Goal: Task Accomplishment & Management: Use online tool/utility

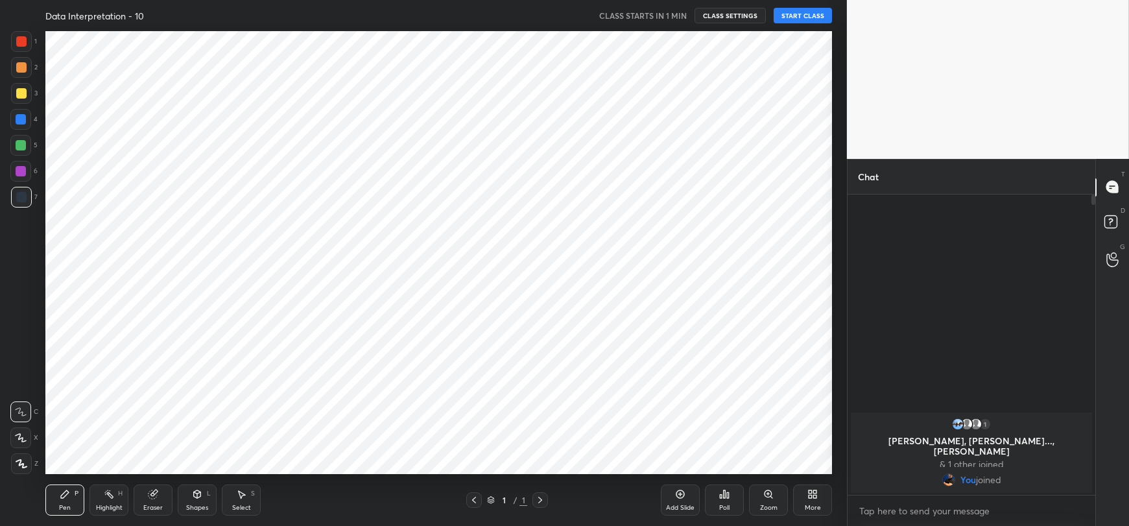
scroll to position [442, 794]
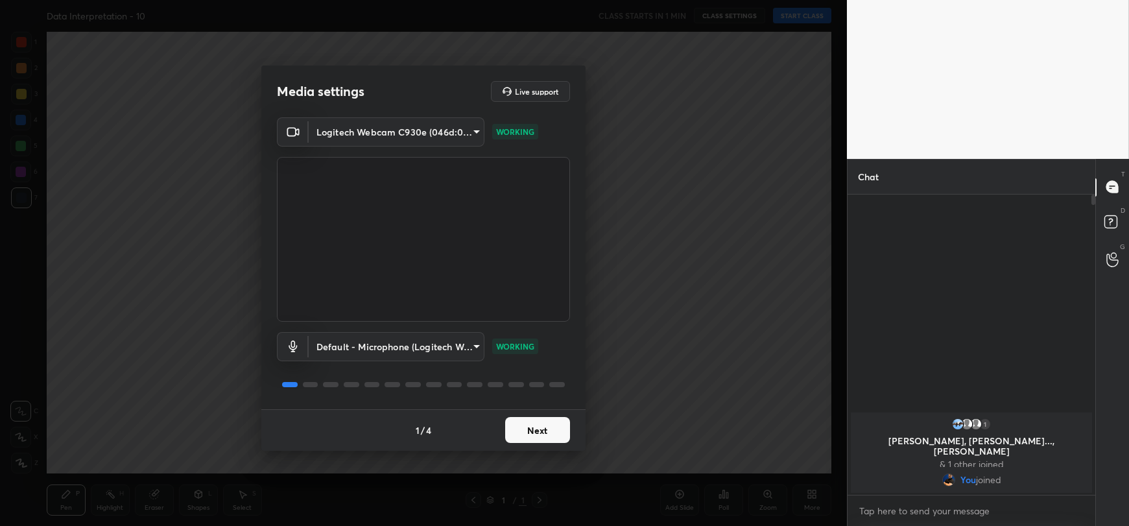
click at [540, 427] on button "Next" at bounding box center [537, 430] width 65 height 26
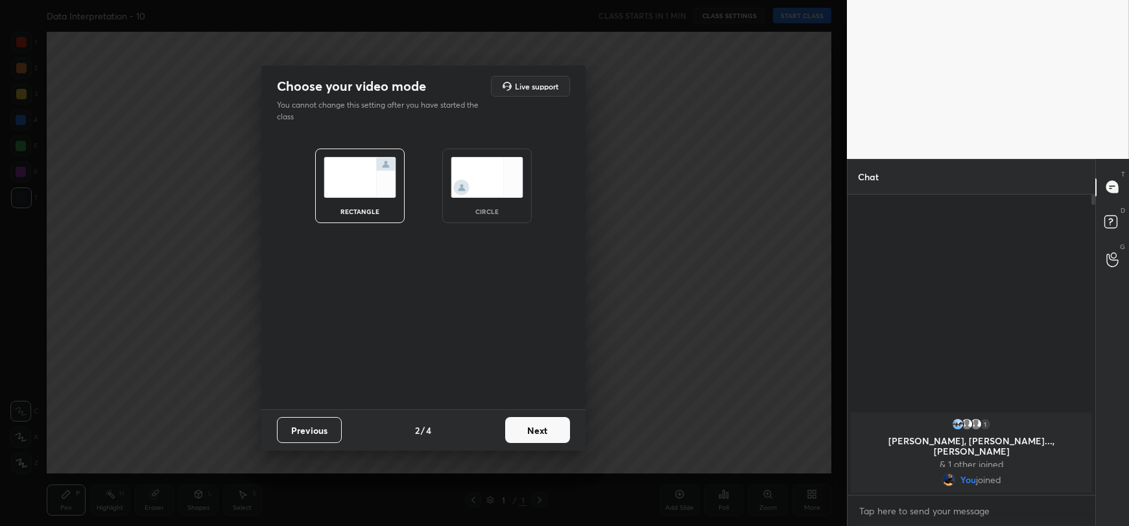
click at [540, 427] on button "Next" at bounding box center [537, 430] width 65 height 26
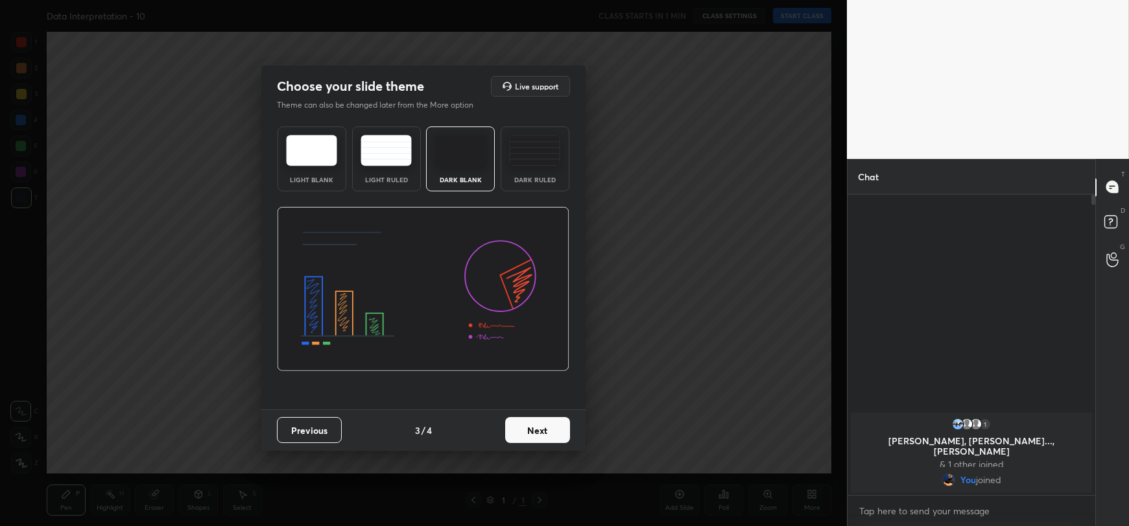
click at [540, 427] on button "Next" at bounding box center [537, 430] width 65 height 26
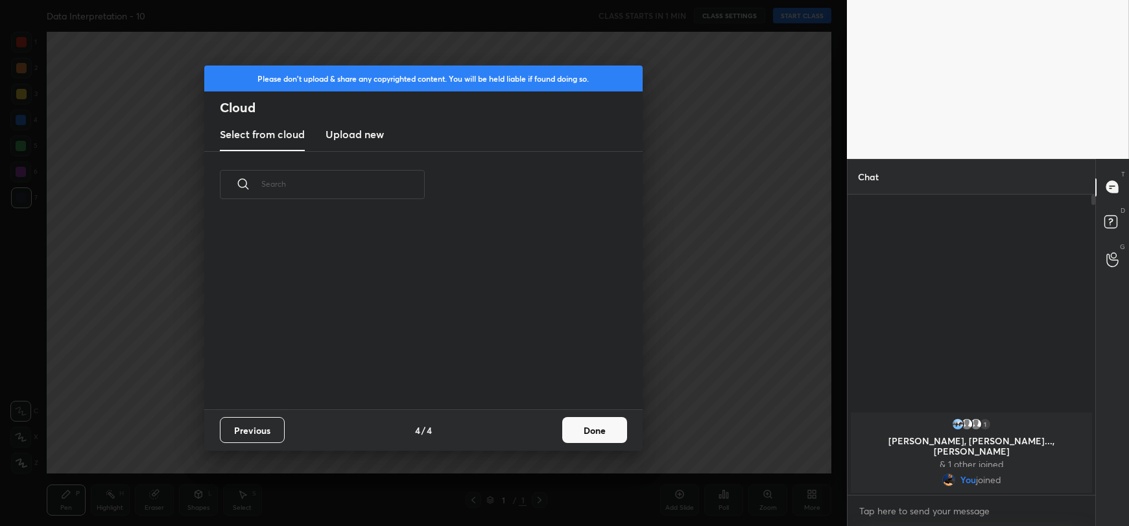
scroll to position [3, 6]
click at [370, 133] on h3 "Upload new" at bounding box center [355, 134] width 58 height 16
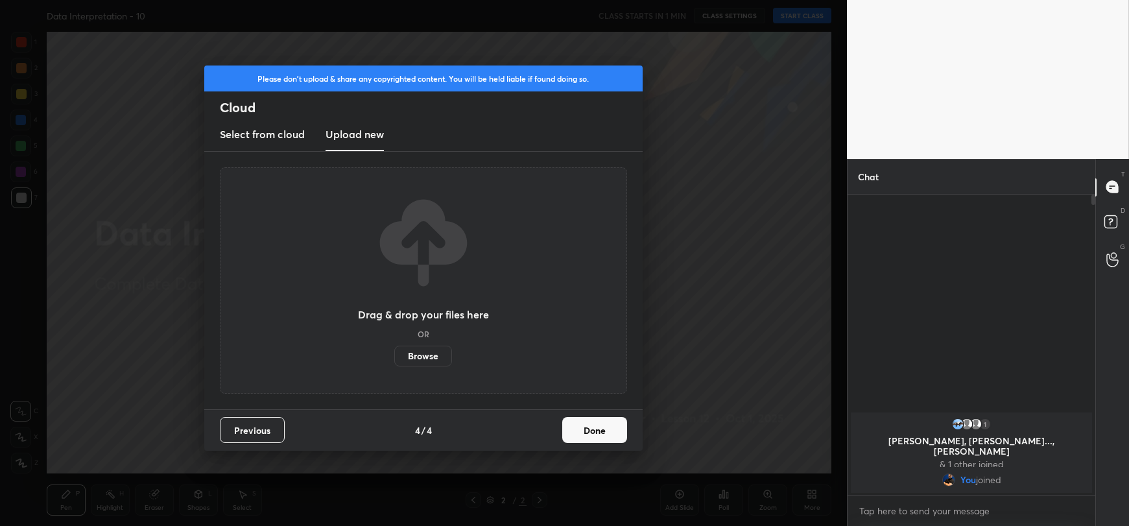
click at [431, 359] on label "Browse" at bounding box center [423, 356] width 58 height 21
click at [394, 359] on input "Browse" at bounding box center [394, 356] width 0 height 21
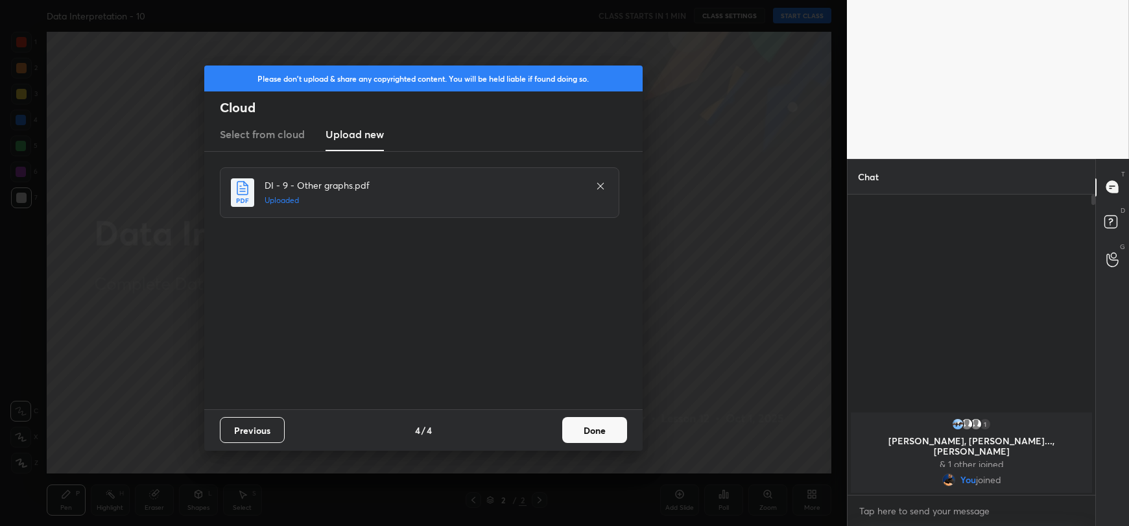
click at [586, 428] on button "Done" at bounding box center [594, 430] width 65 height 26
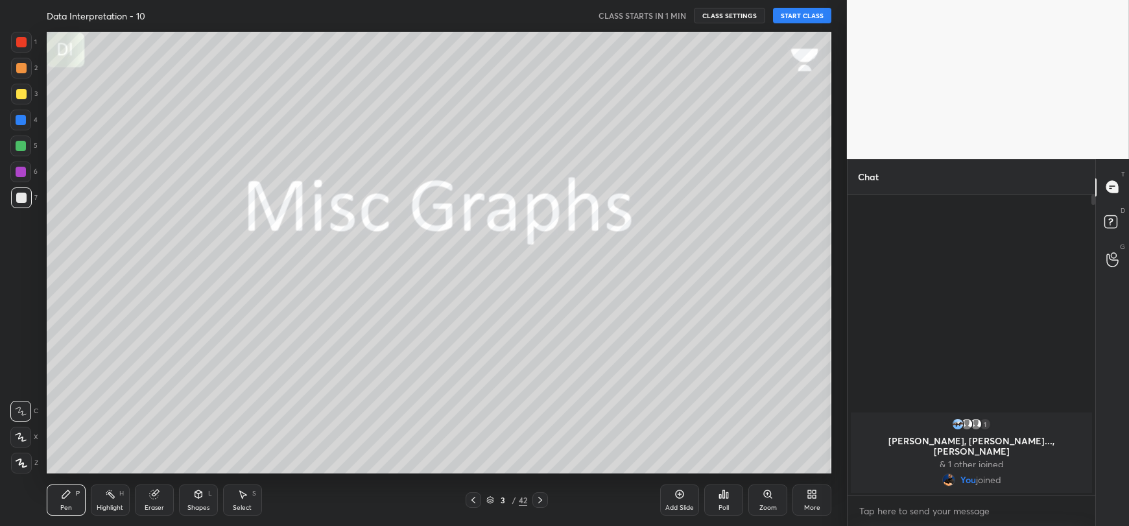
click at [800, 9] on button "START CLASS" at bounding box center [802, 16] width 58 height 16
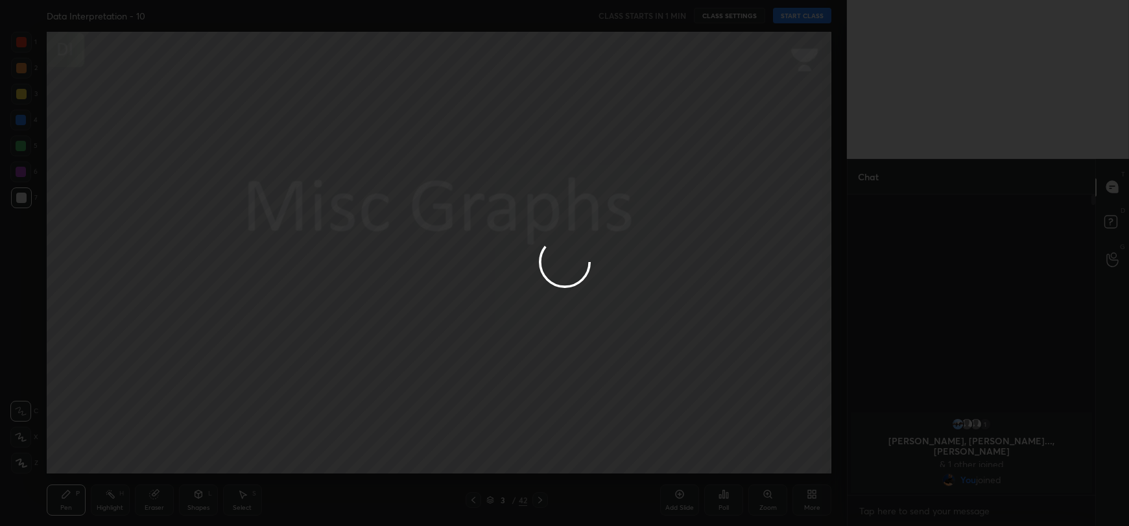
type textarea "x"
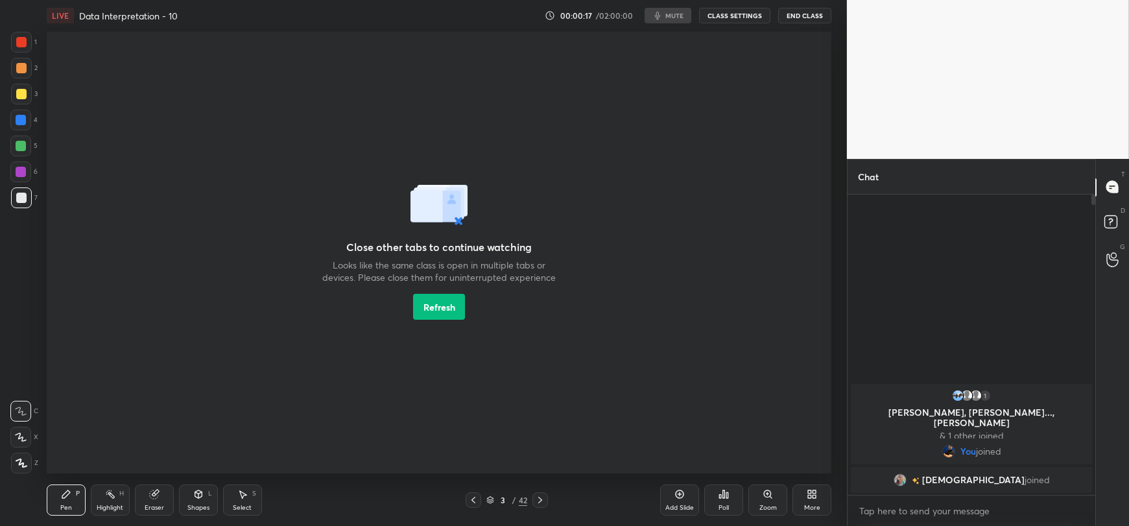
click at [420, 303] on button "Refresh" at bounding box center [439, 307] width 52 height 26
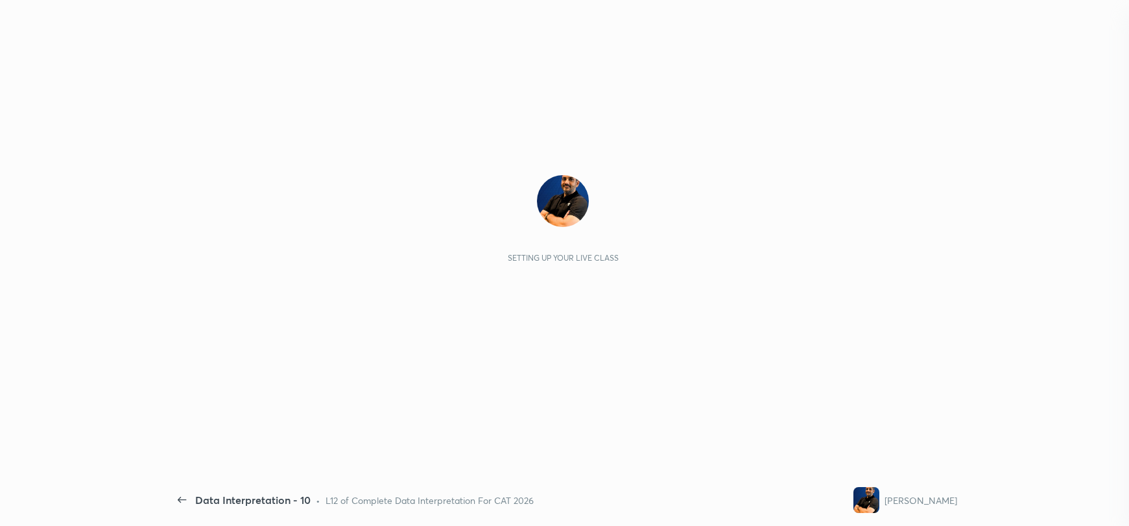
scroll to position [328, 244]
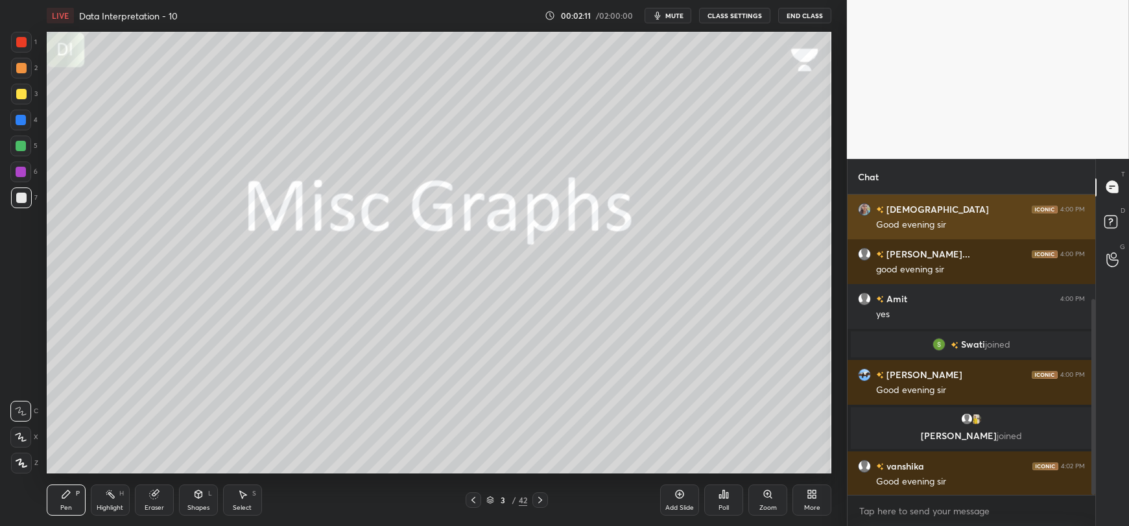
scroll to position [160, 0]
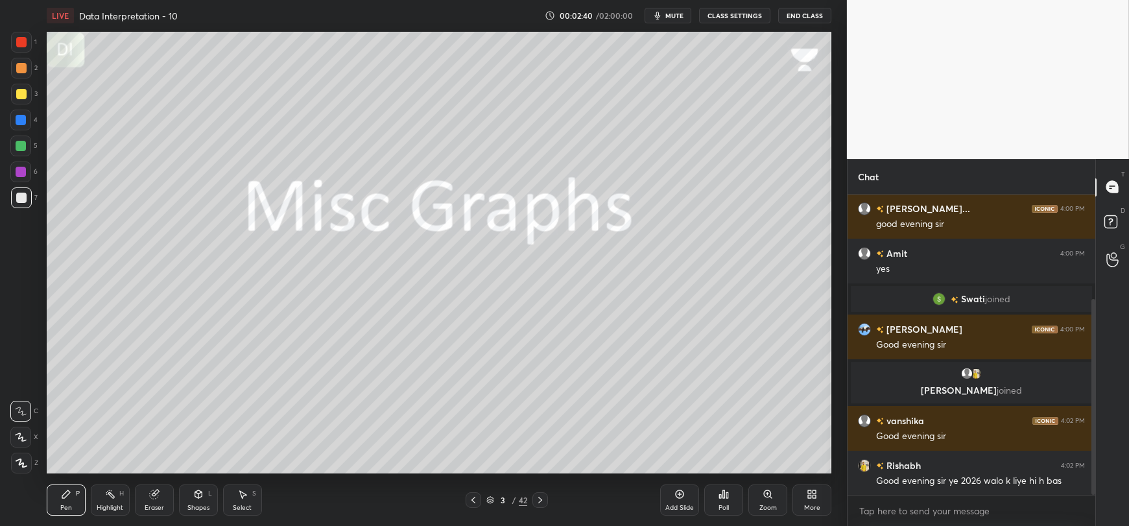
click at [665, 8] on button "mute" at bounding box center [668, 16] width 47 height 16
click at [665, 8] on button "unmute" at bounding box center [668, 16] width 47 height 16
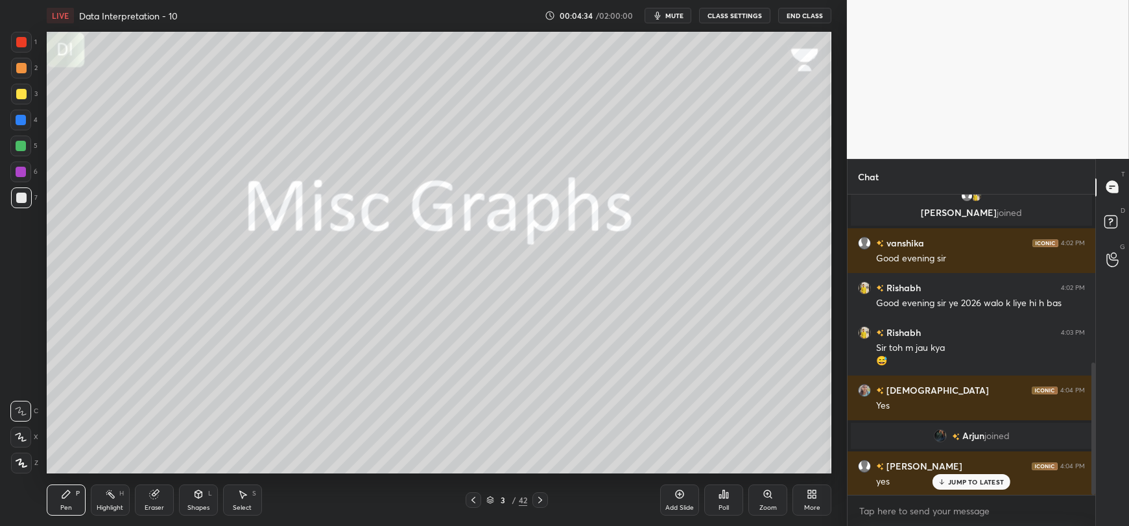
scroll to position [382, 0]
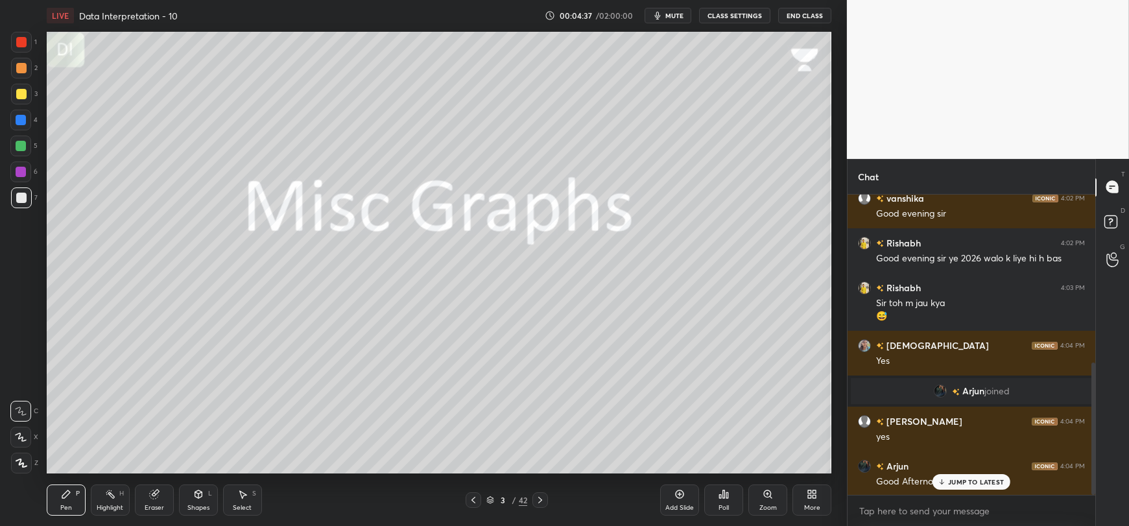
click at [975, 482] on p "JUMP TO LATEST" at bounding box center [976, 482] width 56 height 8
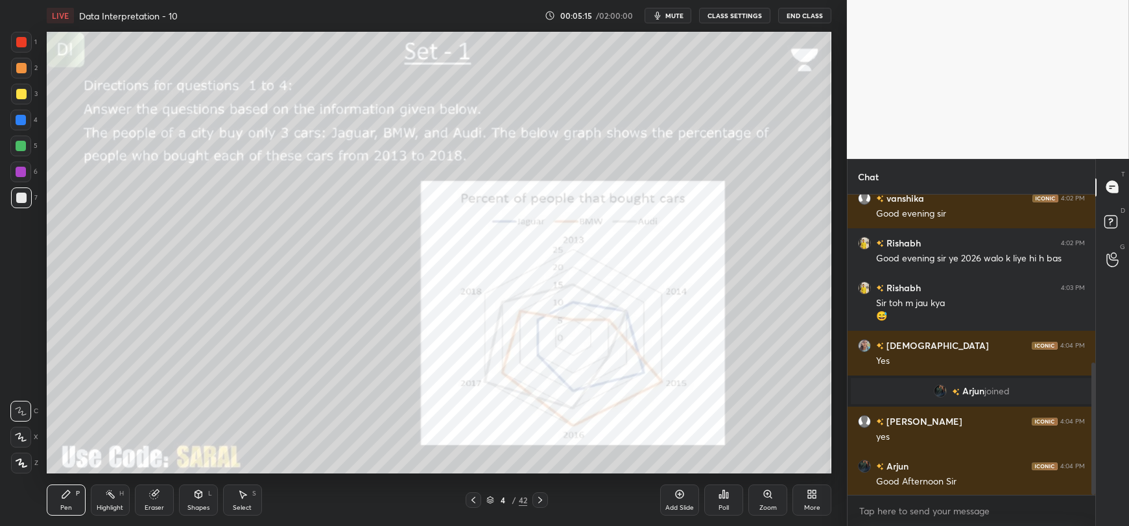
click at [18, 119] on div at bounding box center [21, 120] width 10 height 10
click at [22, 439] on icon at bounding box center [21, 437] width 10 height 8
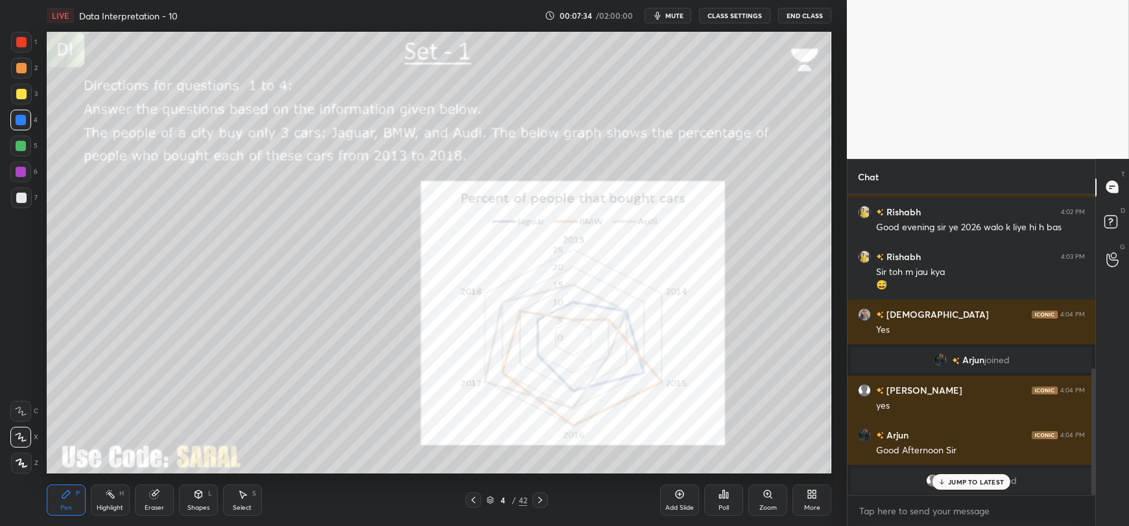
click at [972, 479] on p "JUMP TO LATEST" at bounding box center [976, 482] width 56 height 8
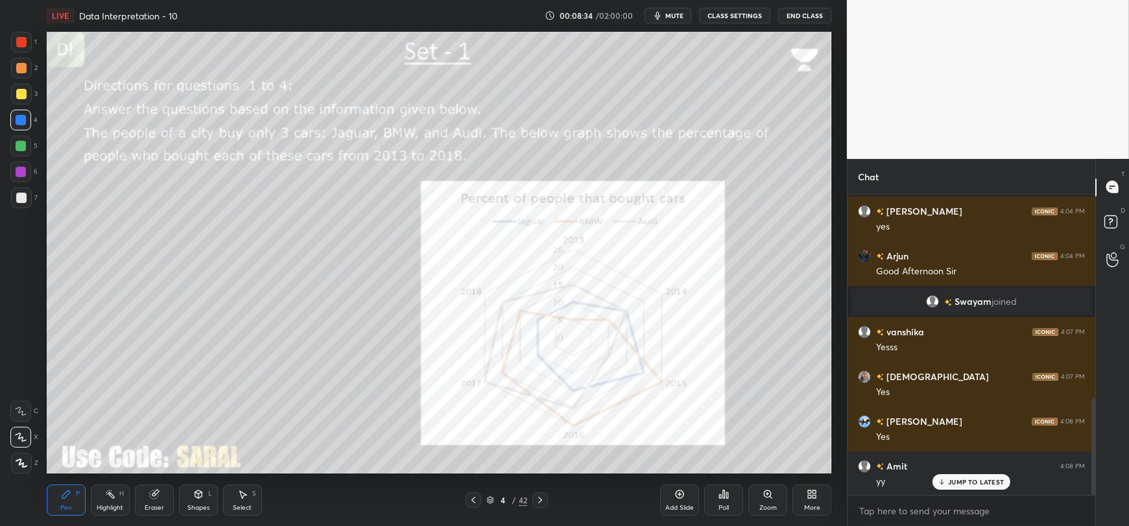
scroll to position [637, 0]
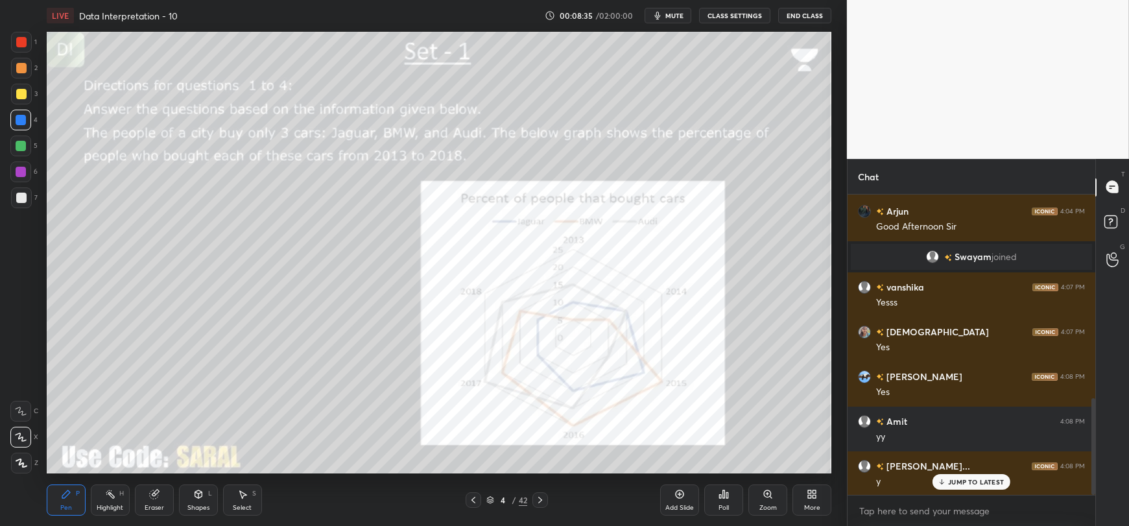
click at [988, 483] on p "JUMP TO LATEST" at bounding box center [976, 482] width 56 height 8
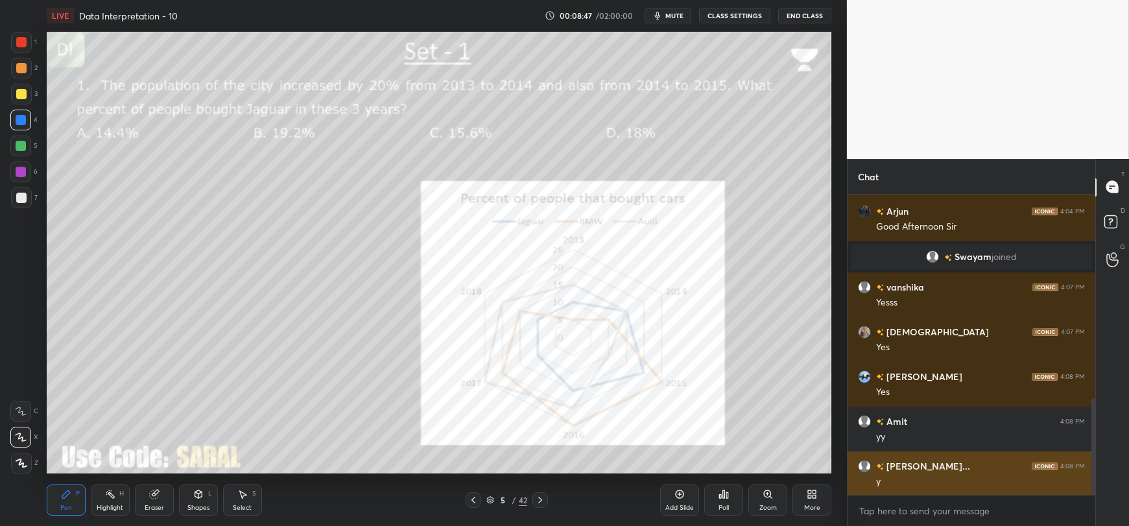
scroll to position [682, 0]
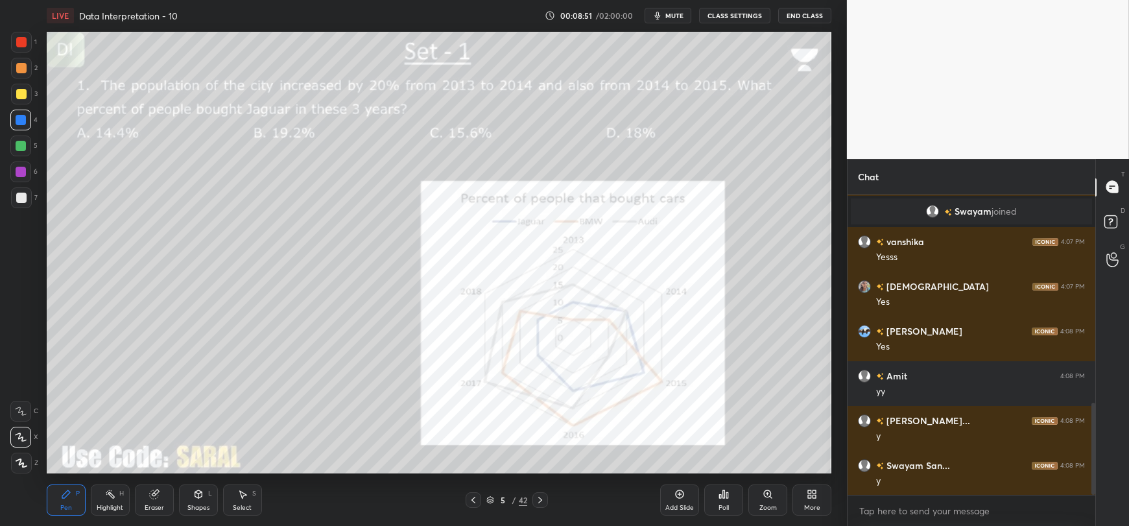
click at [667, 9] on button "mute" at bounding box center [668, 16] width 47 height 16
click at [678, 16] on span "unmute" at bounding box center [674, 15] width 28 height 9
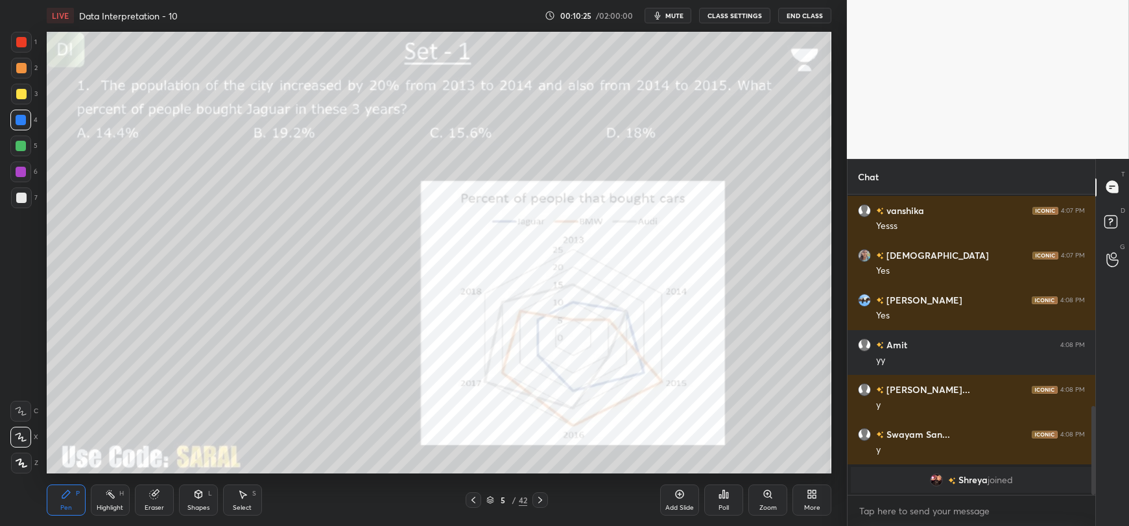
scroll to position [716, 0]
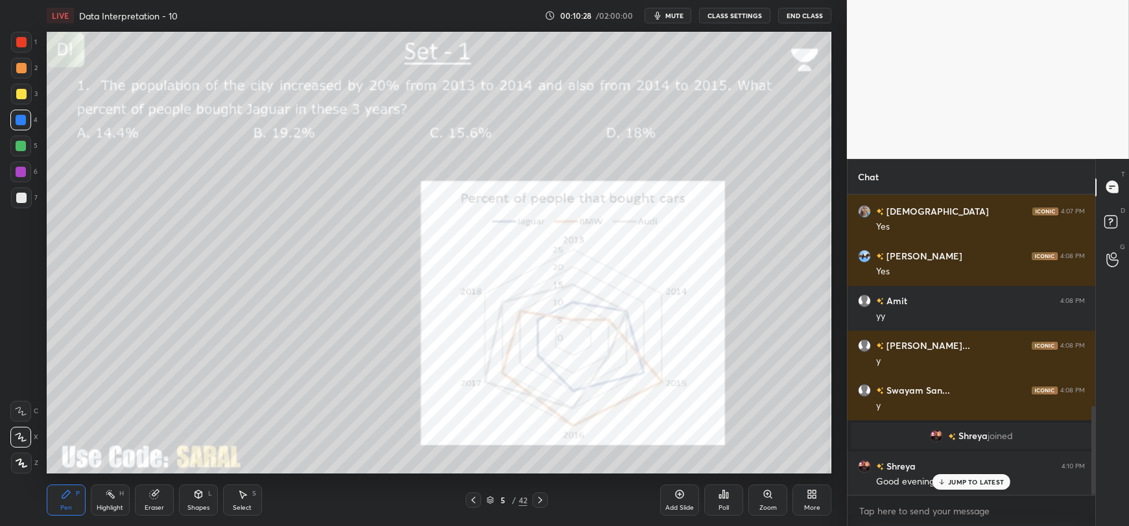
click at [957, 481] on p "JUMP TO LATEST" at bounding box center [976, 482] width 56 height 8
click at [975, 435] on span "Shreya" at bounding box center [973, 436] width 29 height 10
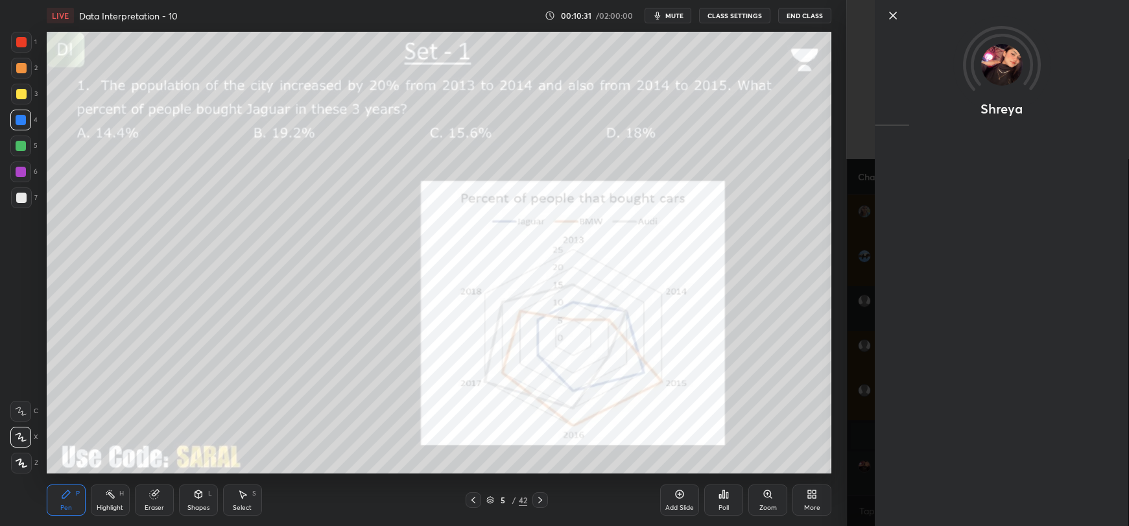
click at [892, 10] on icon at bounding box center [893, 16] width 16 height 16
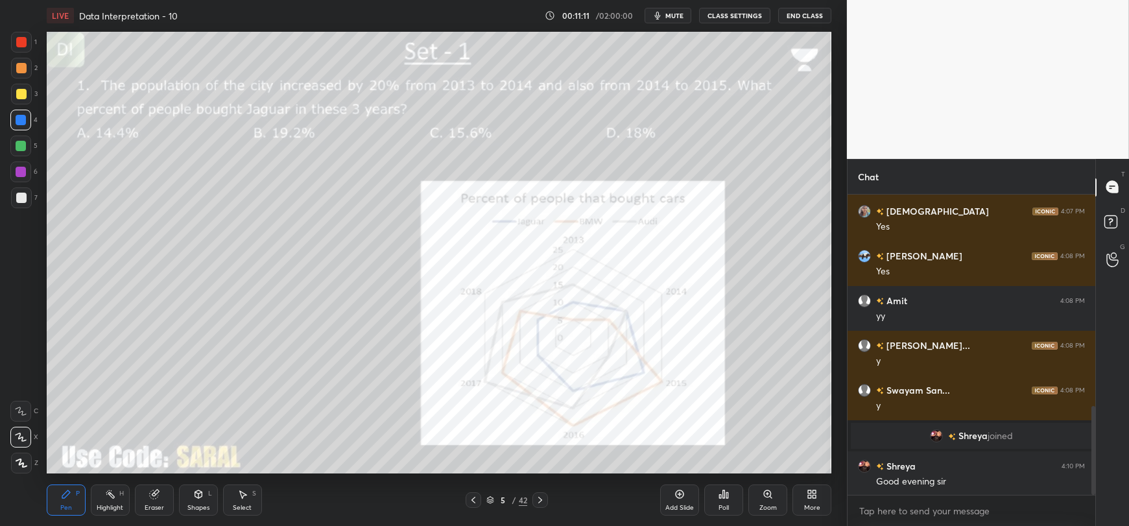
click at [837, 339] on div "1 2 3 4 5 6 7 C X Z C X Z E E Erase all H H LIVE Data Interpretation - 10 00:11…" at bounding box center [423, 263] width 847 height 526
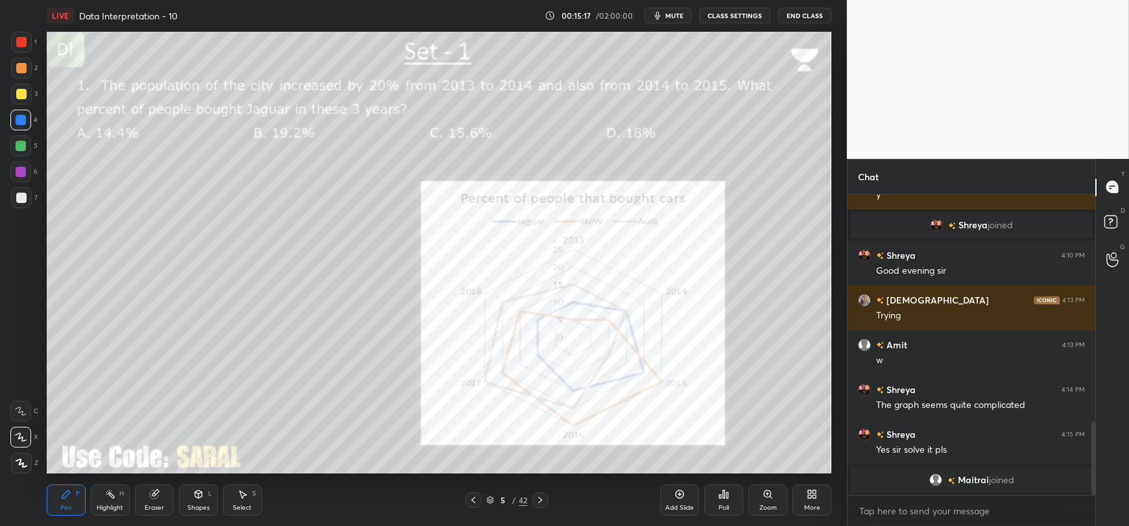
scroll to position [909, 0]
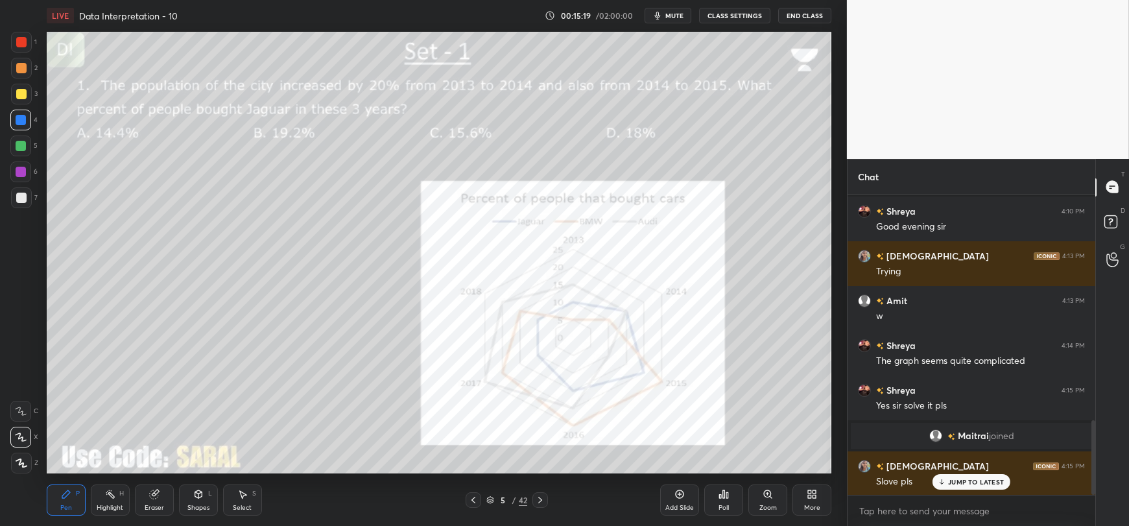
click at [951, 479] on p "JUMP TO LATEST" at bounding box center [976, 482] width 56 height 8
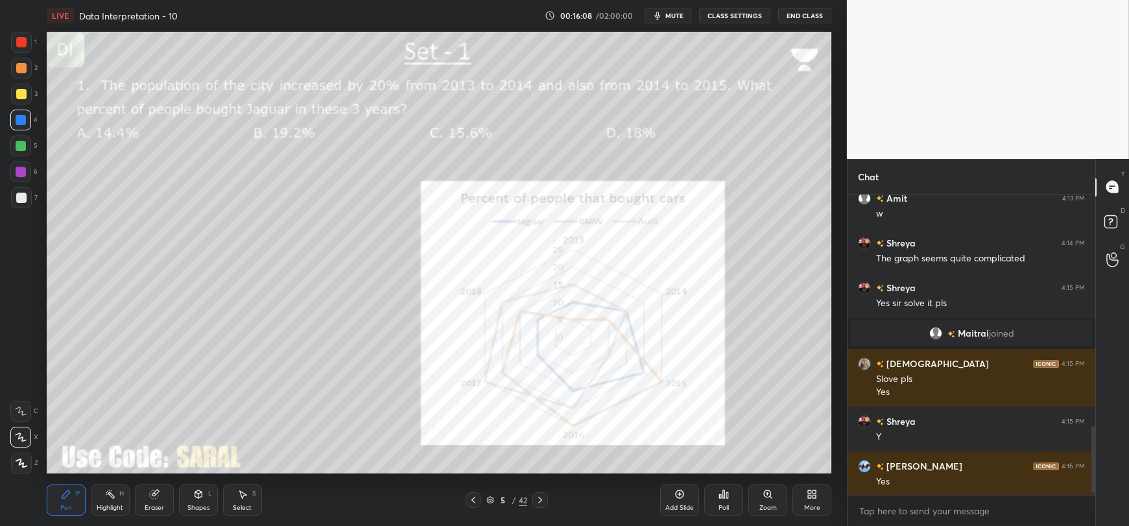
scroll to position [1056, 0]
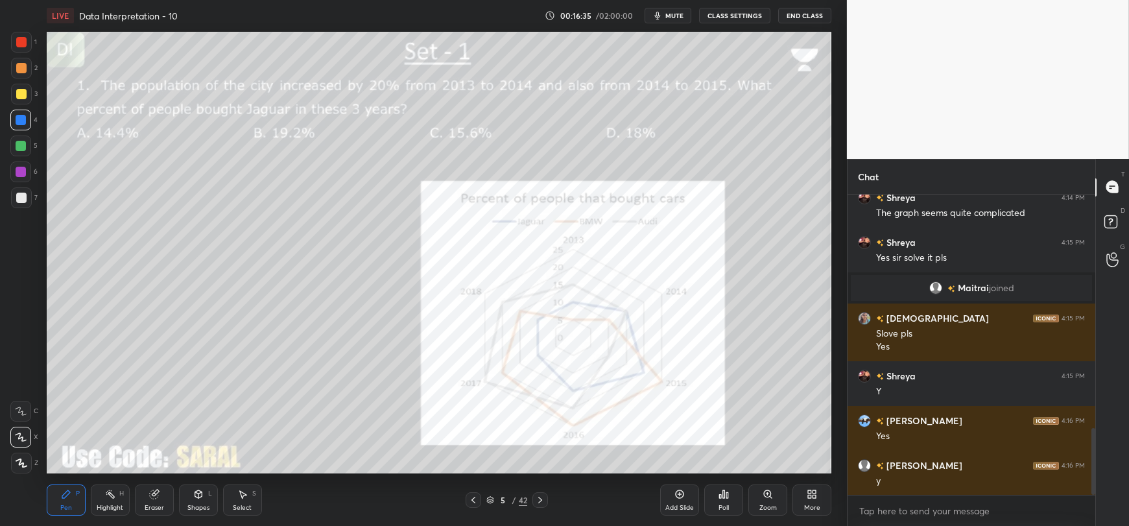
click at [115, 498] on icon at bounding box center [110, 494] width 10 height 10
click at [155, 499] on icon at bounding box center [153, 494] width 8 height 8
click at [19, 436] on icon at bounding box center [21, 436] width 10 height 11
click at [57, 506] on div "Pen P" at bounding box center [66, 499] width 39 height 31
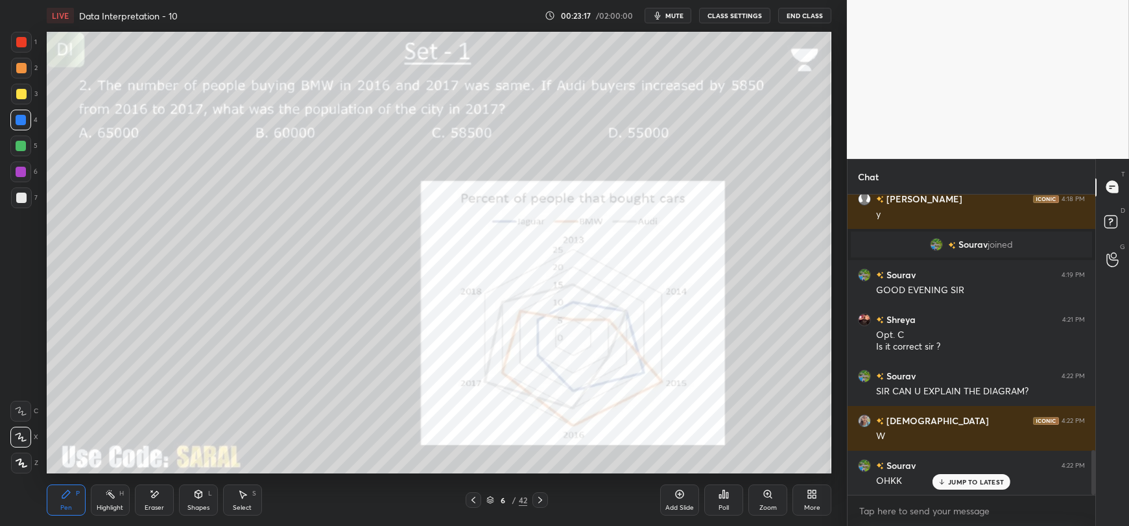
scroll to position [1725, 0]
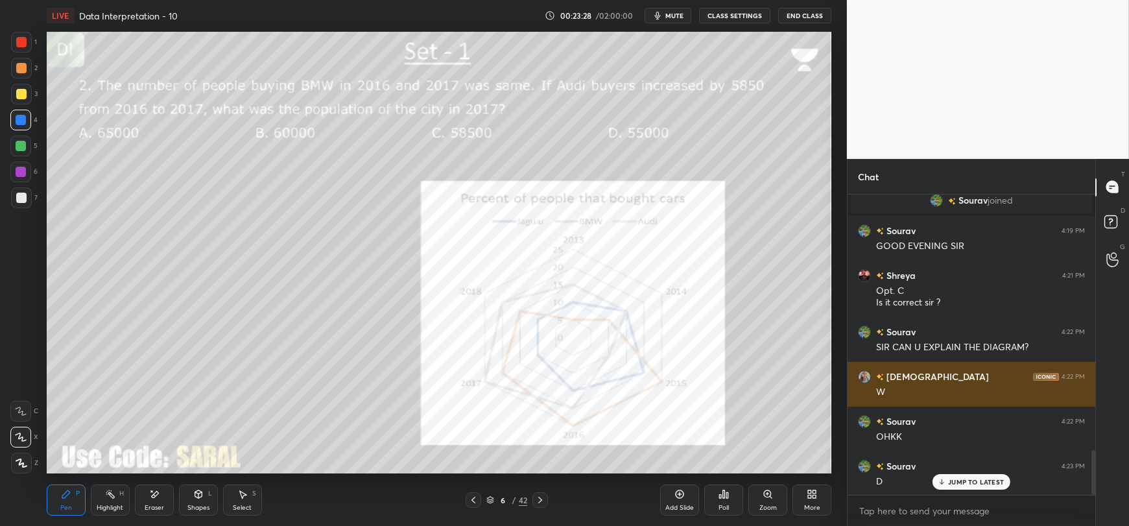
click at [898, 375] on h6 "[DEMOGRAPHIC_DATA]" at bounding box center [936, 377] width 105 height 14
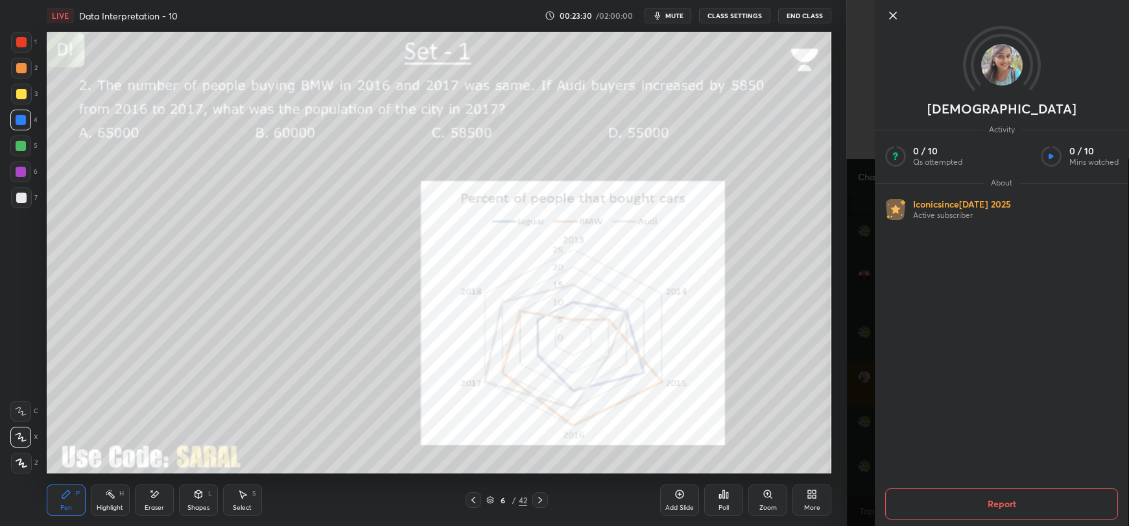
click at [894, 14] on icon at bounding box center [893, 15] width 6 height 6
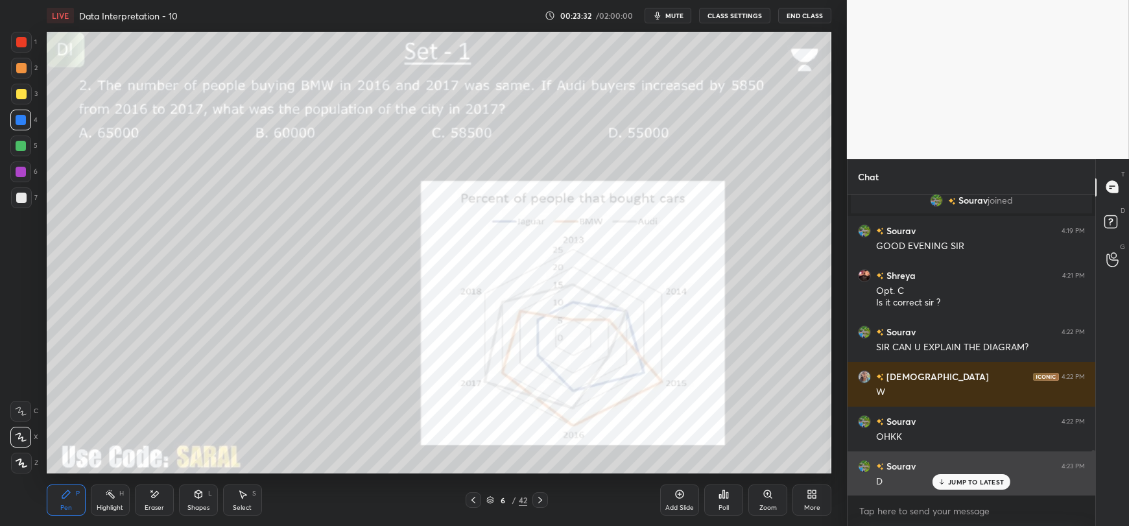
click at [971, 484] on p "JUMP TO LATEST" at bounding box center [976, 482] width 56 height 8
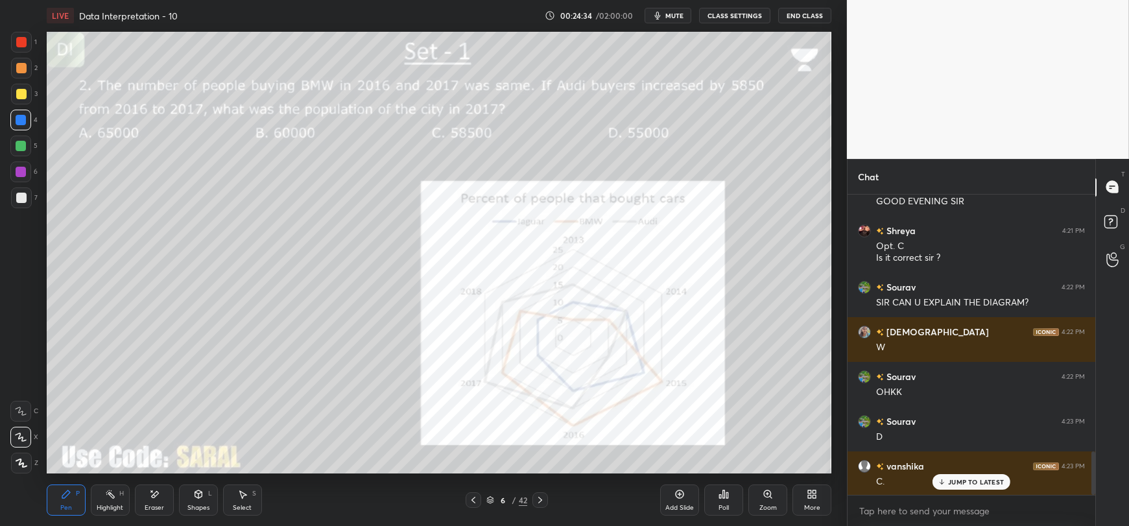
click at [18, 197] on div at bounding box center [21, 198] width 10 height 10
click at [14, 121] on div at bounding box center [20, 120] width 21 height 21
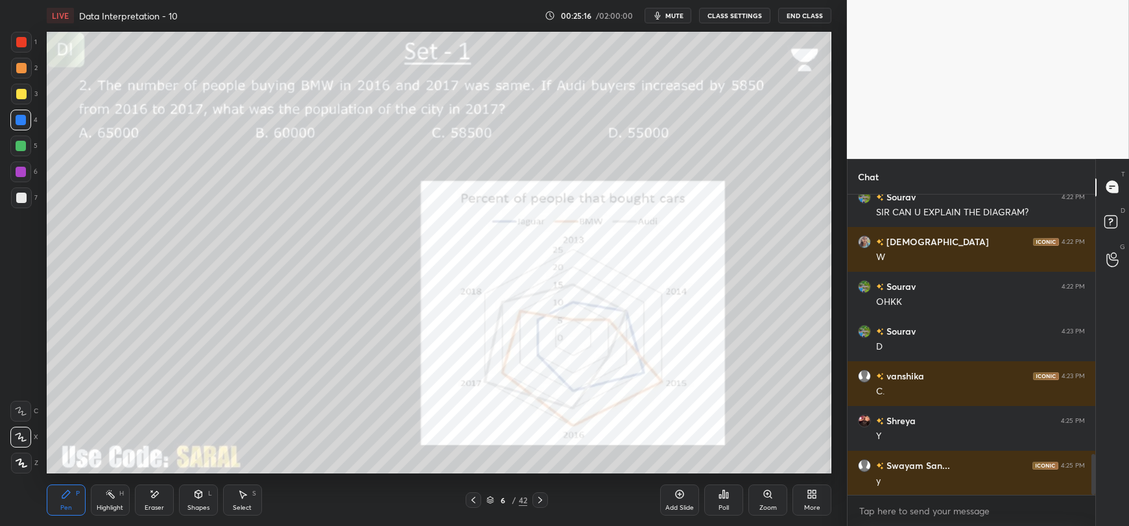
scroll to position [1905, 0]
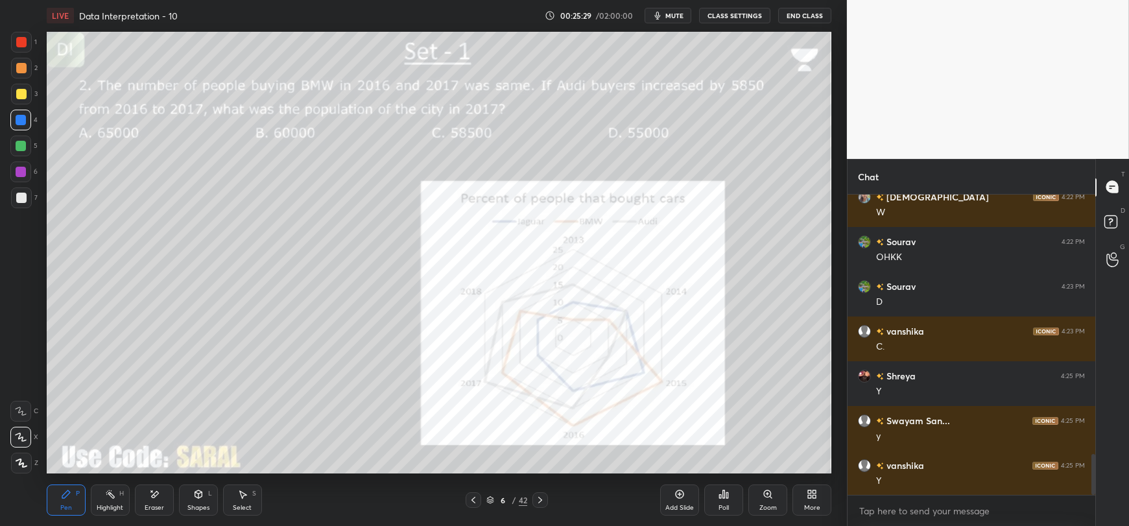
click at [16, 199] on div at bounding box center [21, 198] width 10 height 10
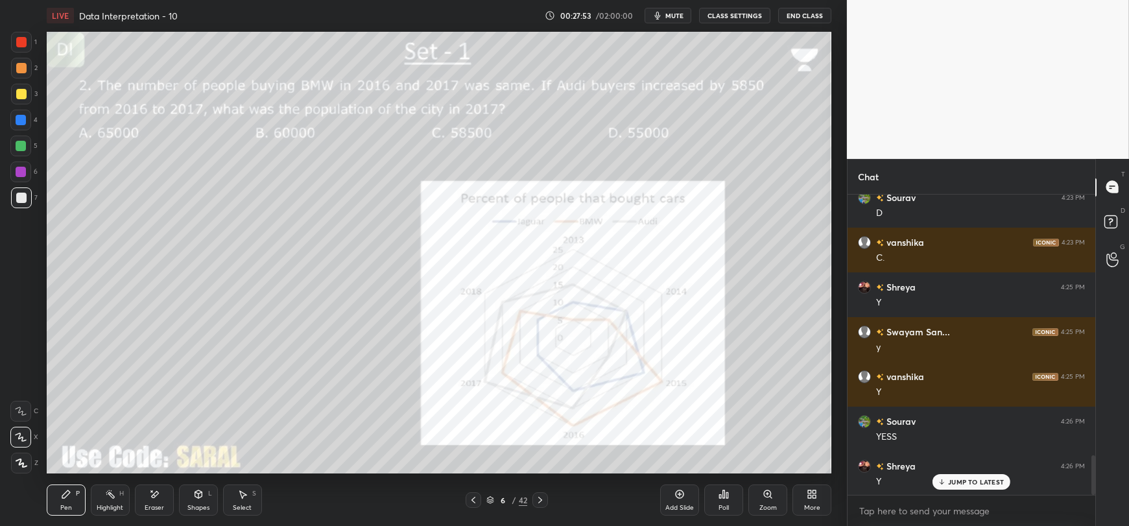
scroll to position [2038, 0]
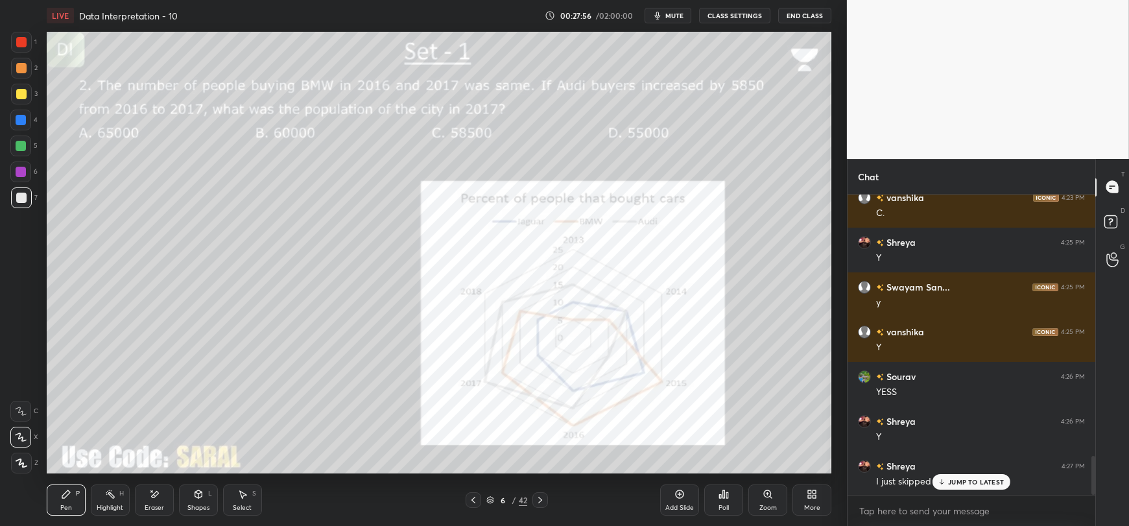
click at [941, 485] on icon at bounding box center [942, 482] width 8 height 8
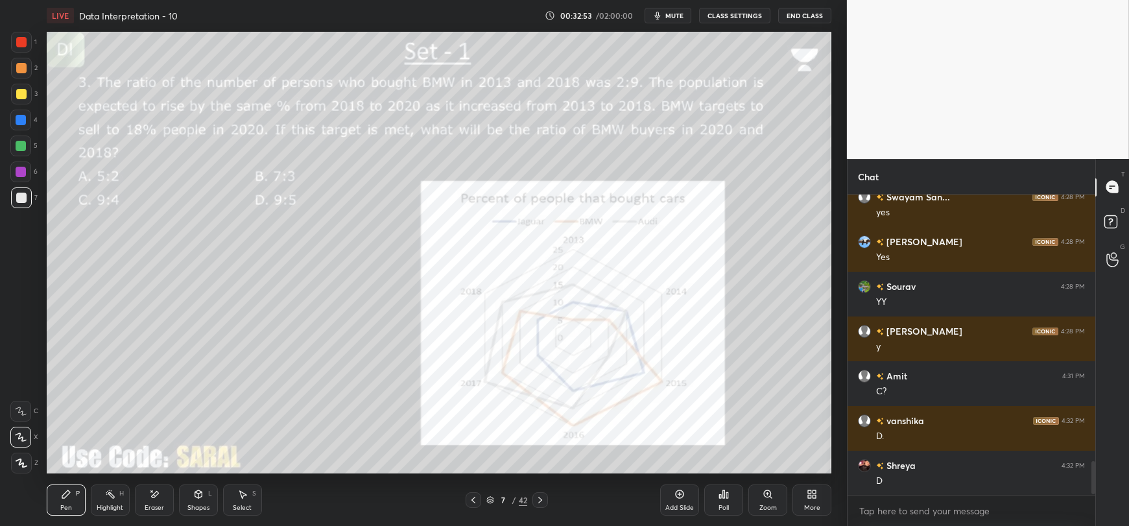
scroll to position [2441, 0]
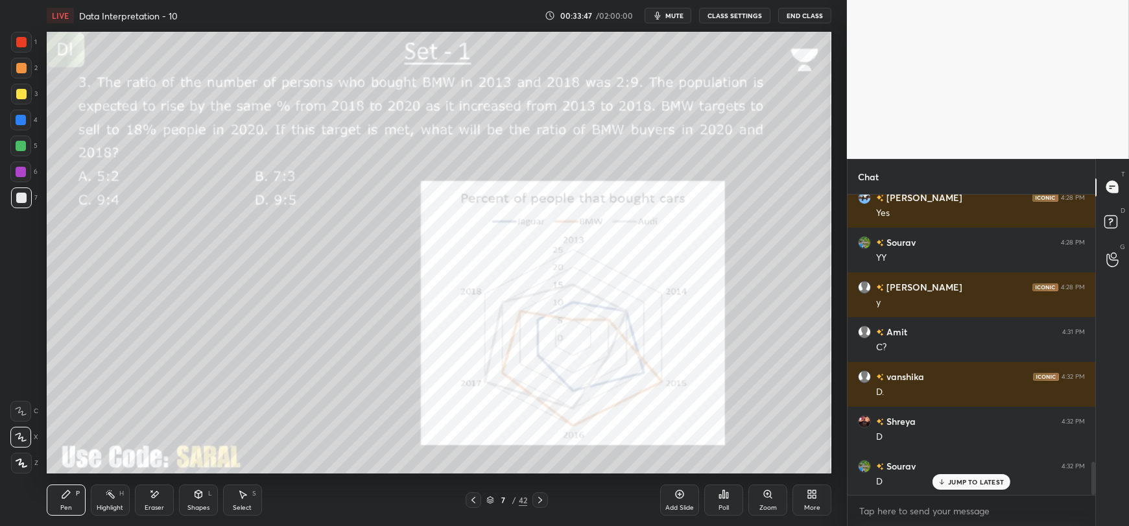
click at [18, 121] on div at bounding box center [21, 120] width 10 height 10
click at [21, 200] on div at bounding box center [21, 198] width 10 height 10
click at [16, 121] on div at bounding box center [21, 120] width 10 height 10
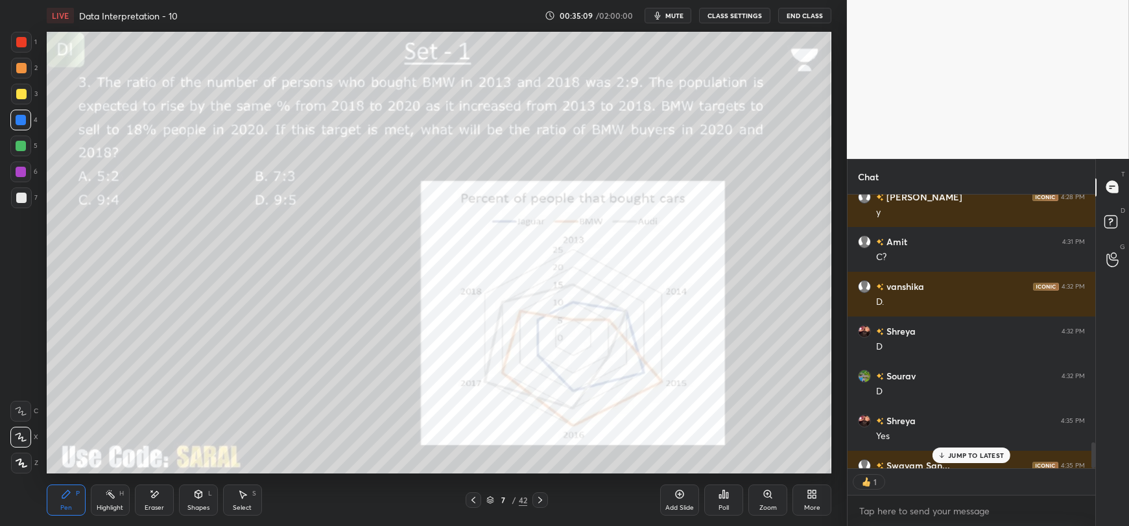
scroll to position [2602, 0]
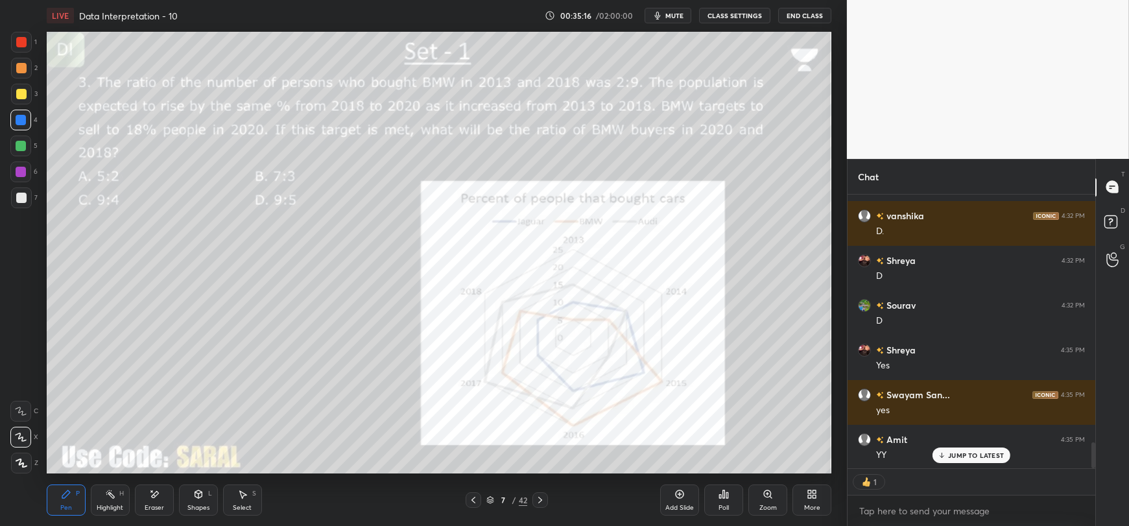
type textarea "x"
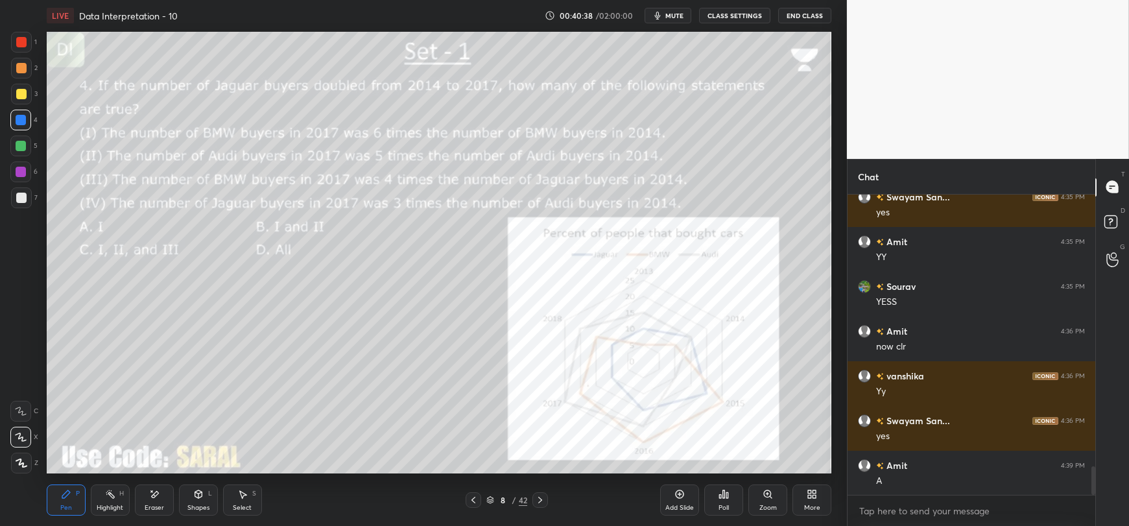
scroll to position [2844, 0]
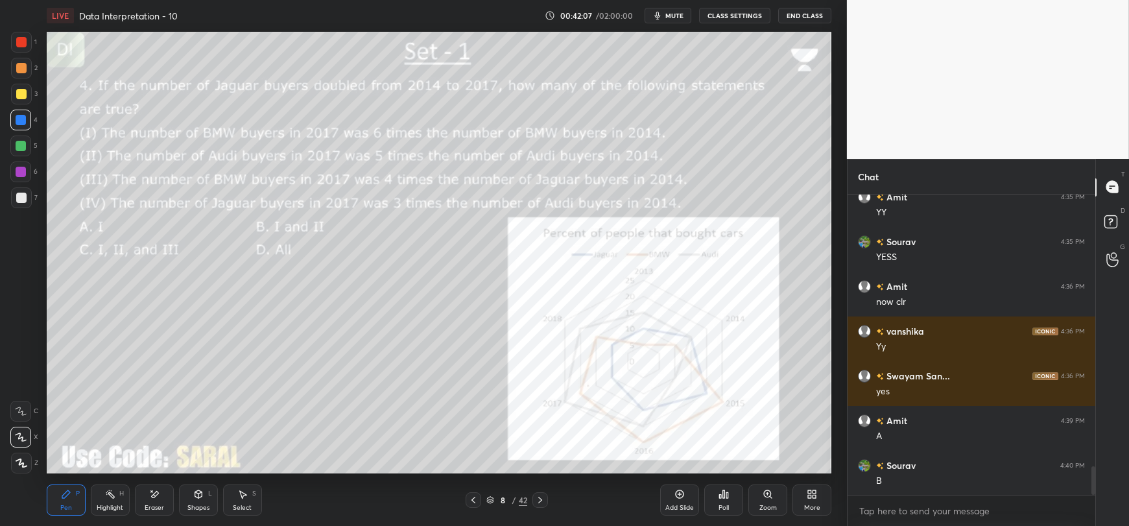
click at [16, 201] on div at bounding box center [21, 198] width 10 height 10
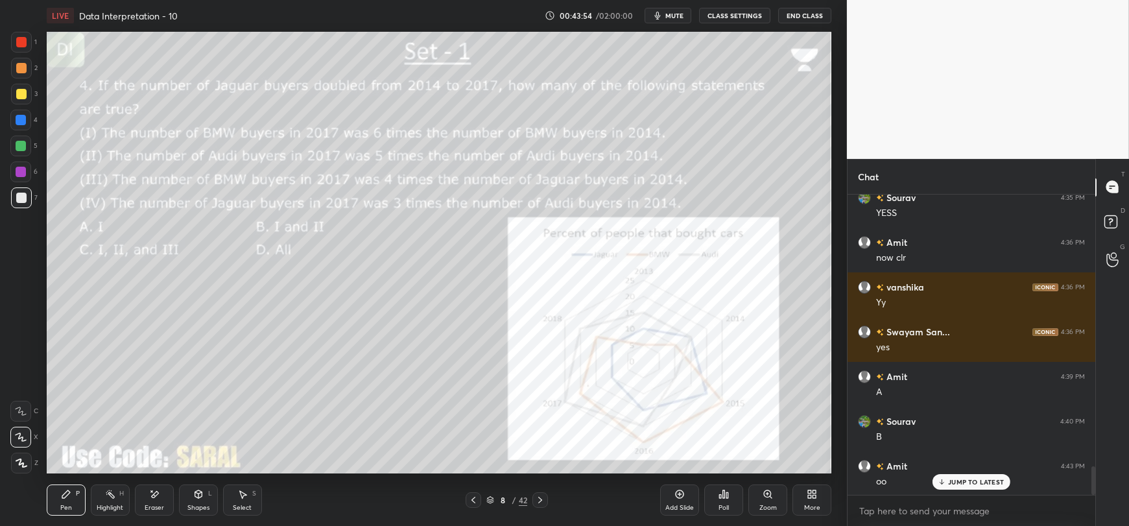
click at [955, 486] on p "JUMP TO LATEST" at bounding box center [976, 482] width 56 height 8
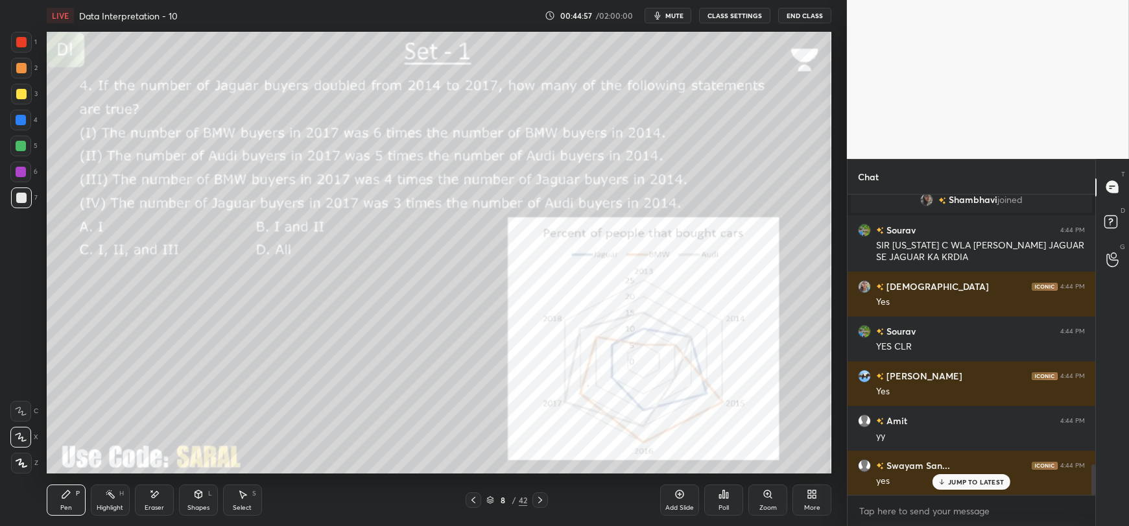
scroll to position [2696, 0]
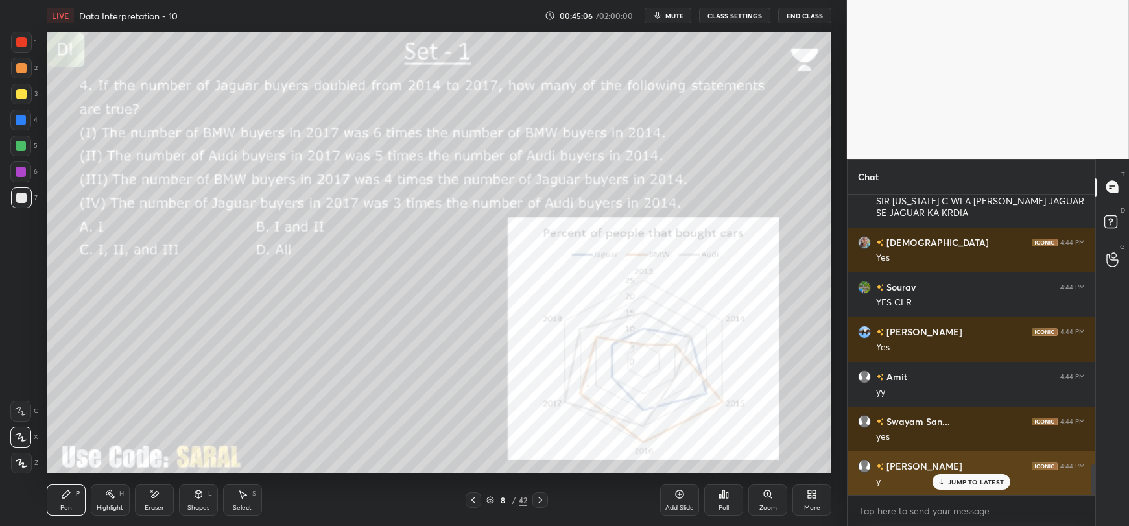
click at [984, 486] on p "JUMP TO LATEST" at bounding box center [976, 482] width 56 height 8
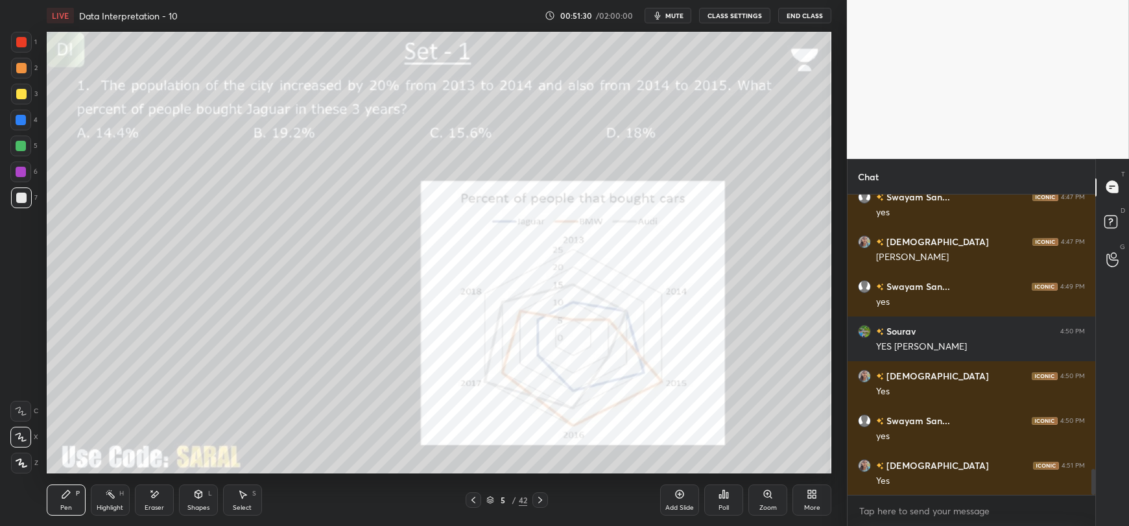
scroll to position [3156, 0]
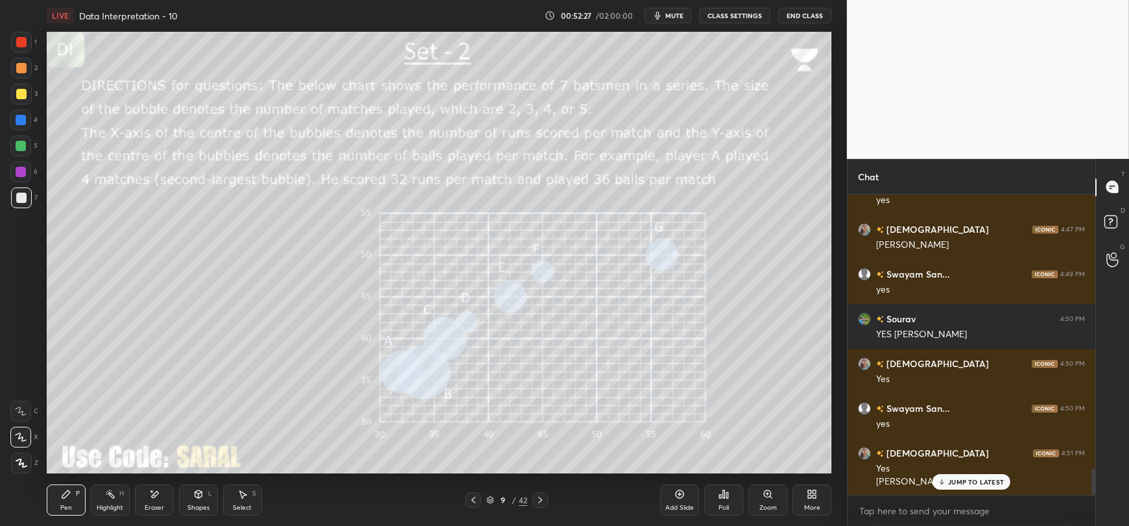
click at [671, 19] on span "mute" at bounding box center [674, 15] width 18 height 9
click at [943, 481] on icon at bounding box center [942, 482] width 8 height 8
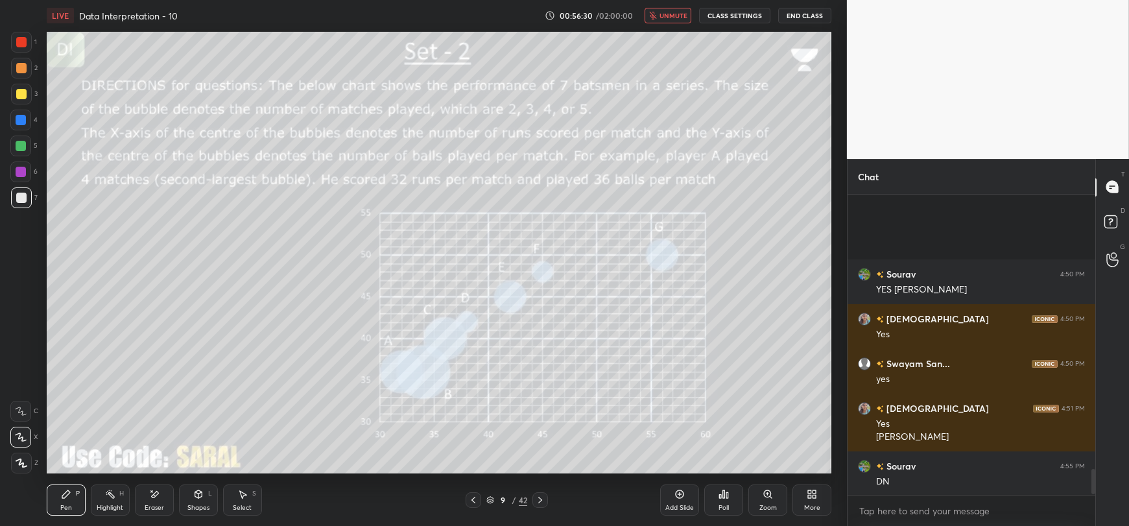
scroll to position [3336, 0]
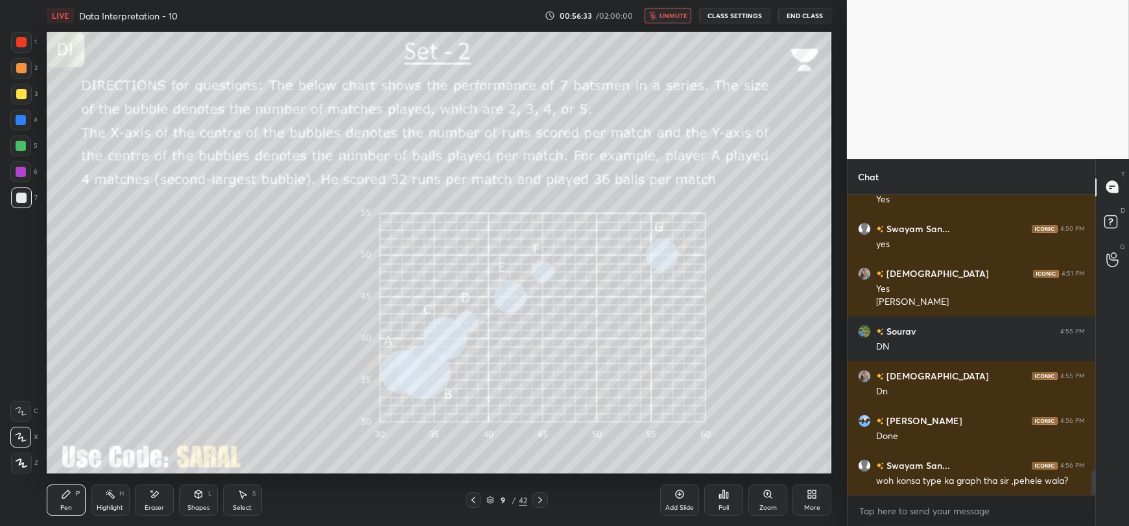
click at [676, 13] on span "unmute" at bounding box center [674, 15] width 28 height 9
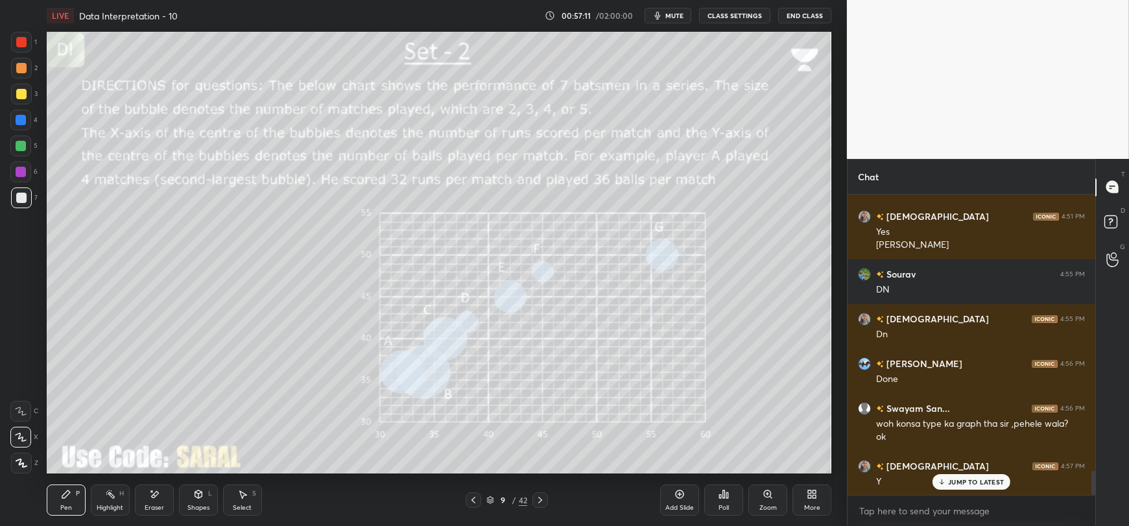
scroll to position [3483, 0]
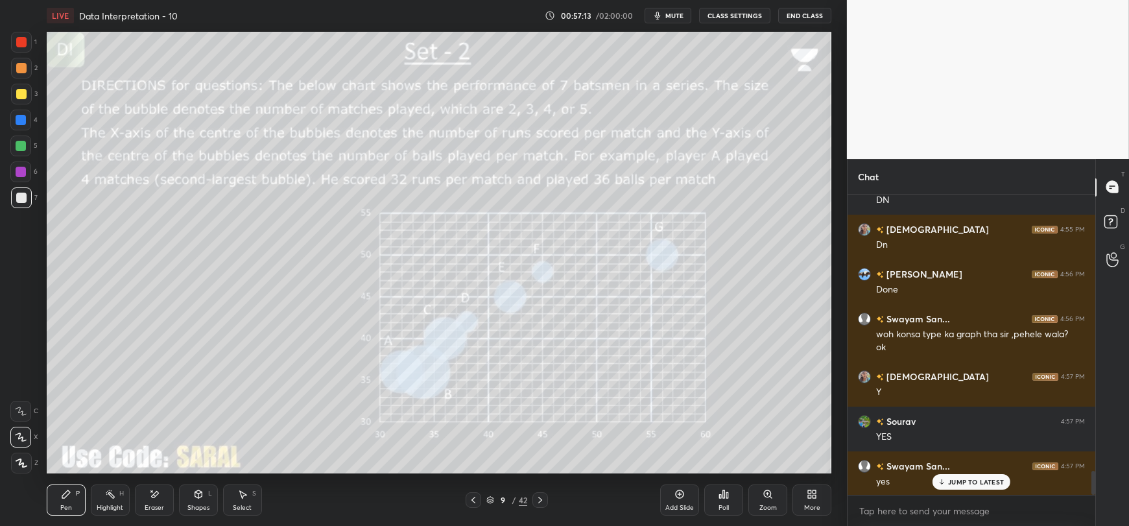
click at [970, 484] on p "JUMP TO LATEST" at bounding box center [976, 482] width 56 height 8
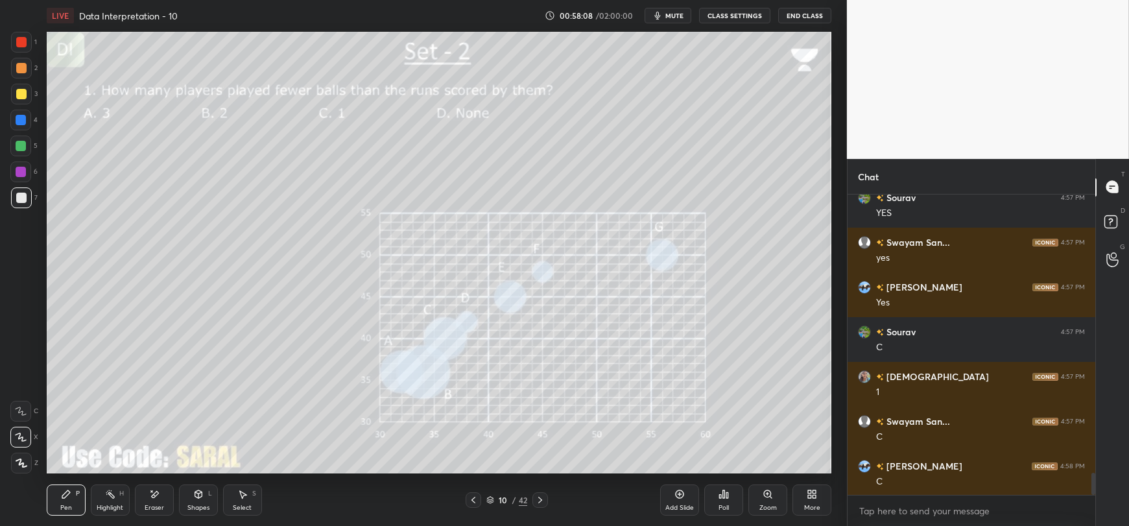
scroll to position [3752, 0]
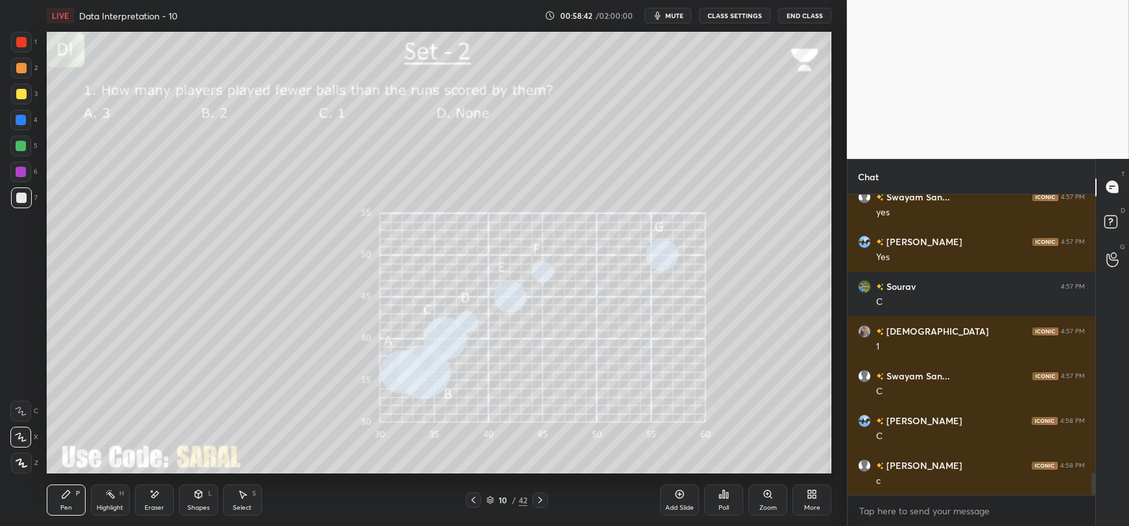
click at [195, 499] on icon at bounding box center [198, 494] width 10 height 10
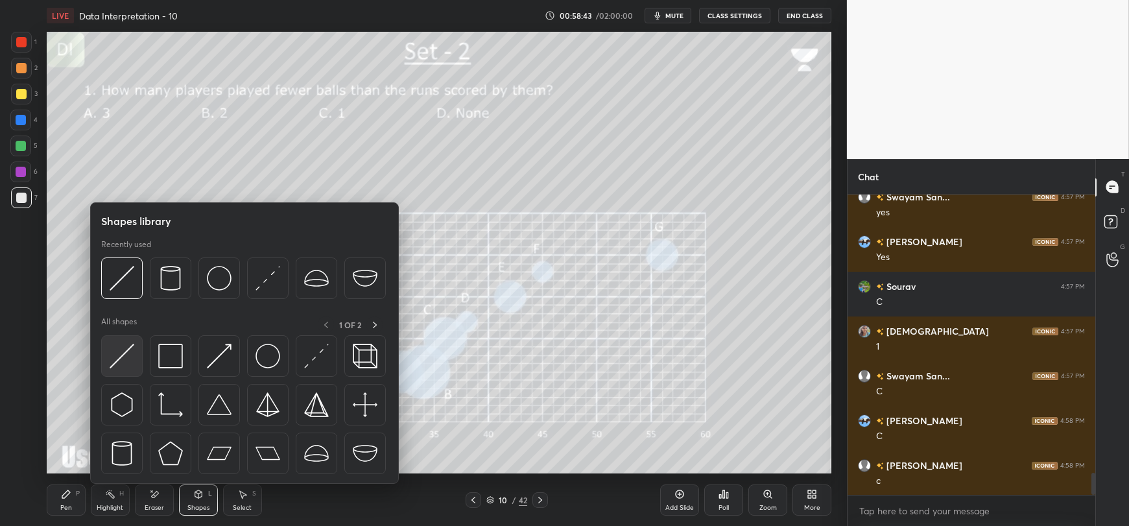
click at [125, 350] on img at bounding box center [122, 356] width 25 height 25
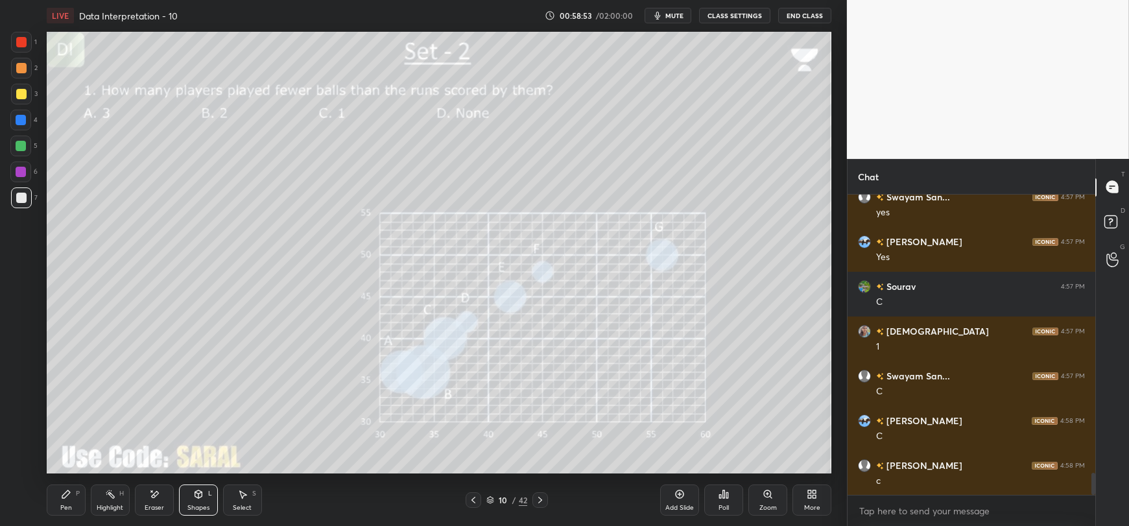
click at [59, 502] on div "Pen P" at bounding box center [66, 499] width 39 height 31
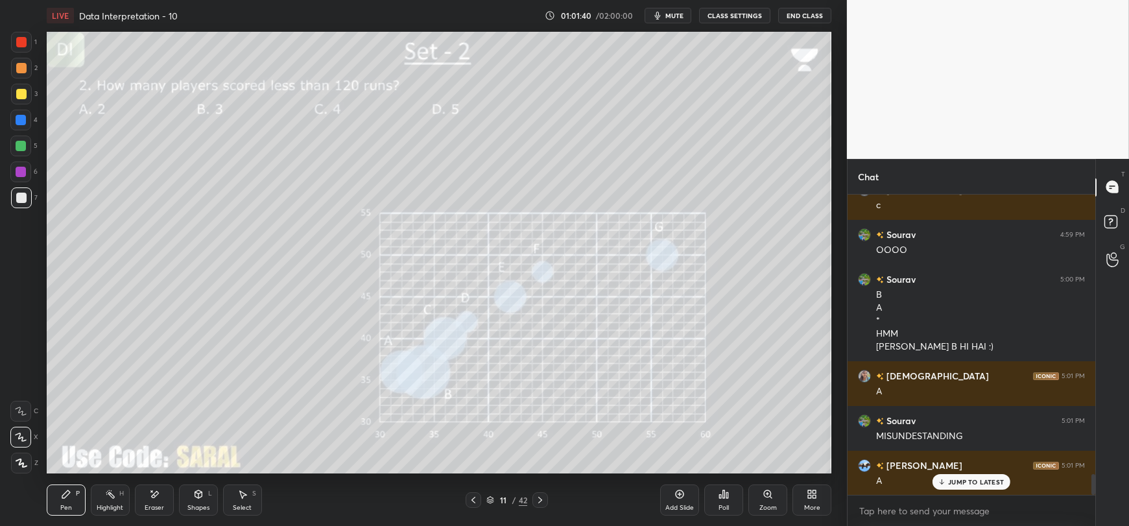
scroll to position [4071, 0]
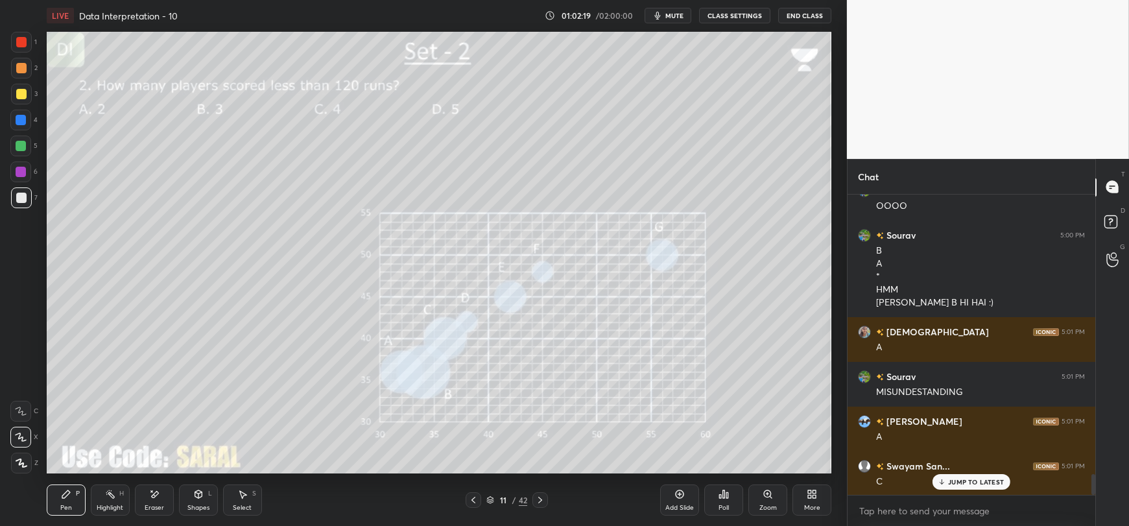
click at [18, 94] on div at bounding box center [21, 94] width 10 height 10
click at [21, 193] on div at bounding box center [21, 198] width 10 height 10
click at [14, 99] on div at bounding box center [21, 94] width 21 height 21
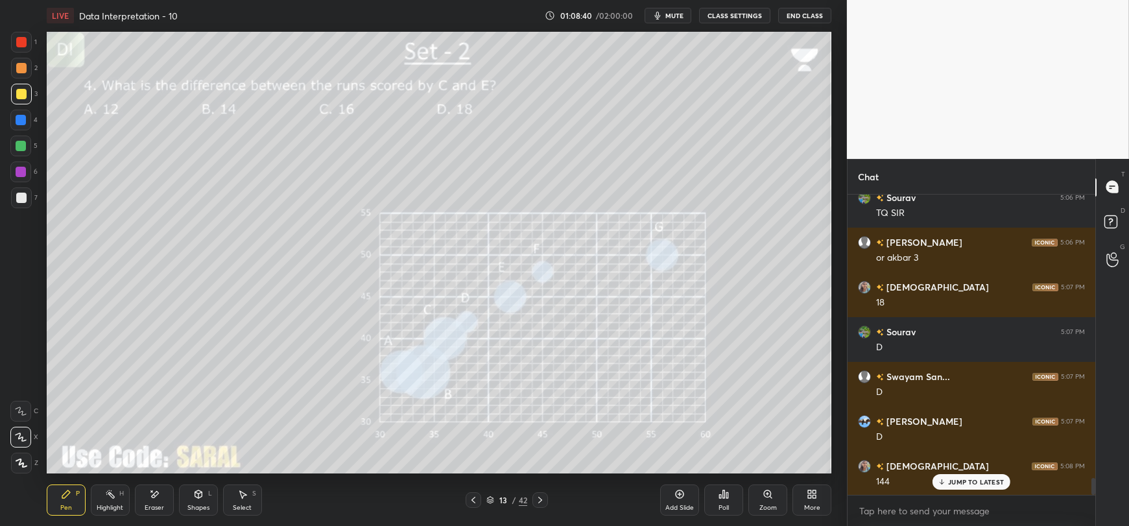
scroll to position [5101, 0]
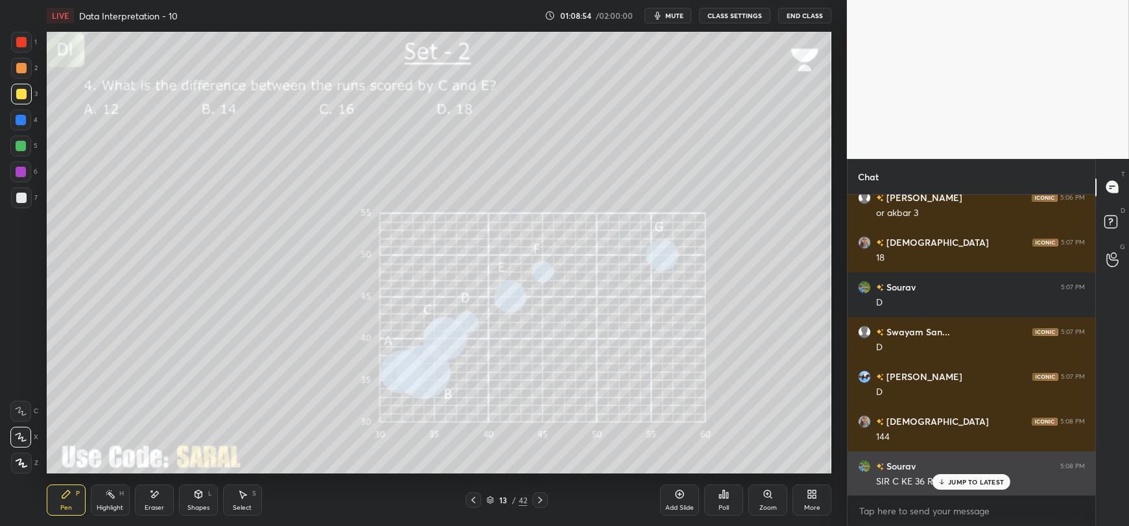
click at [954, 481] on p "JUMP TO LATEST" at bounding box center [976, 482] width 56 height 8
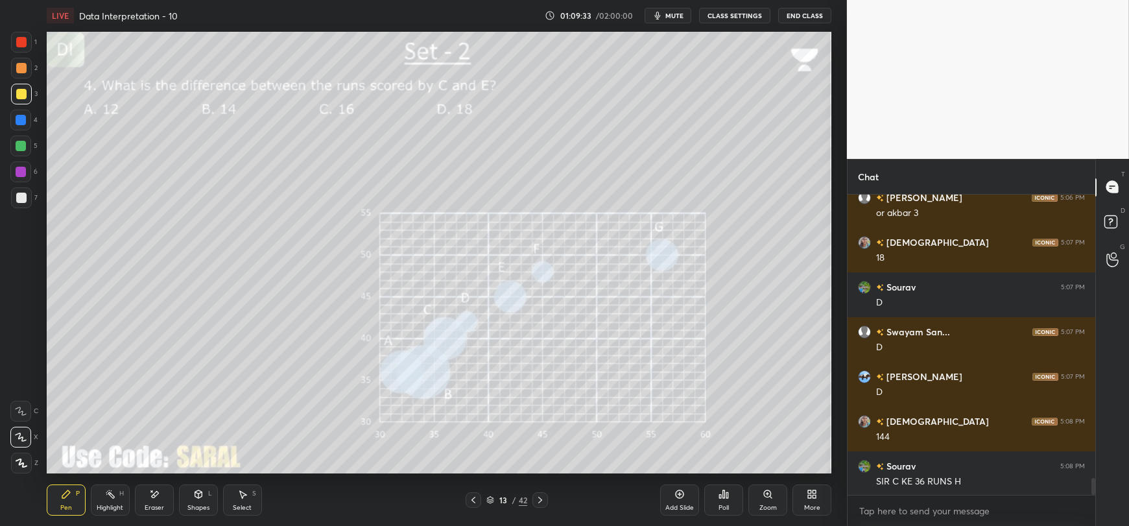
click at [18, 198] on div at bounding box center [21, 198] width 10 height 10
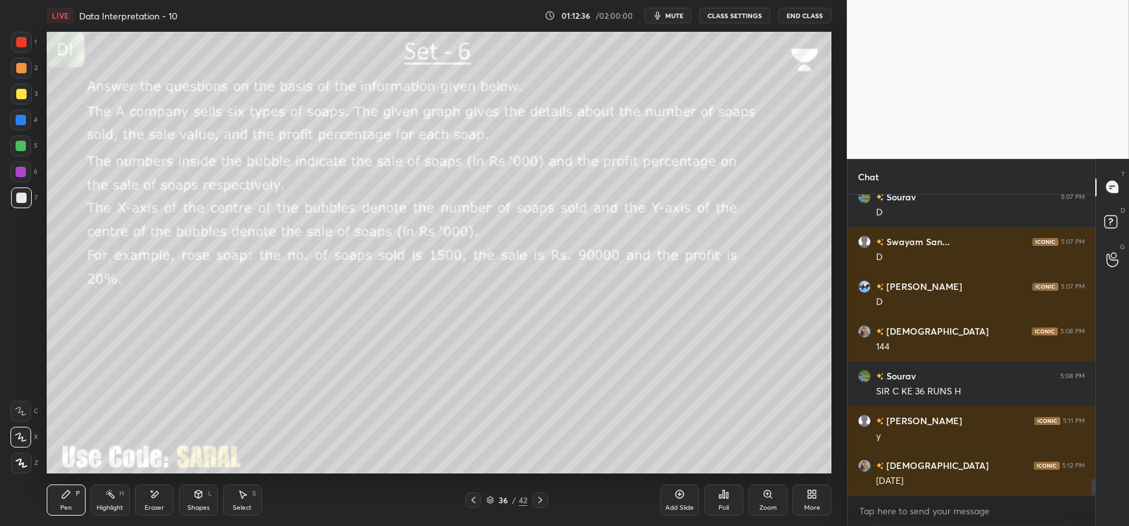
scroll to position [5236, 0]
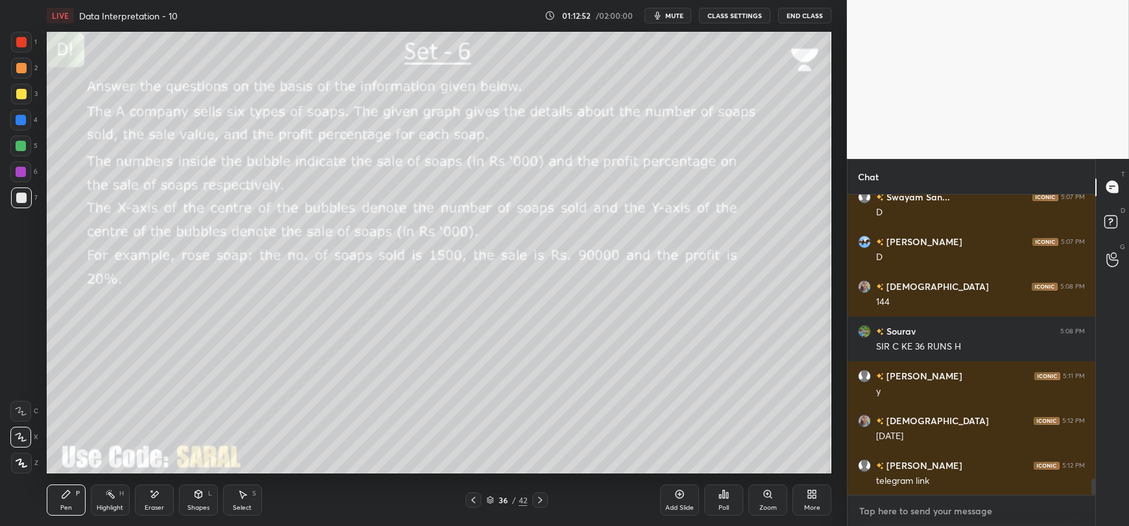
click at [949, 516] on textarea at bounding box center [971, 511] width 227 height 21
paste textarea "[URL][DOMAIN_NAME]"
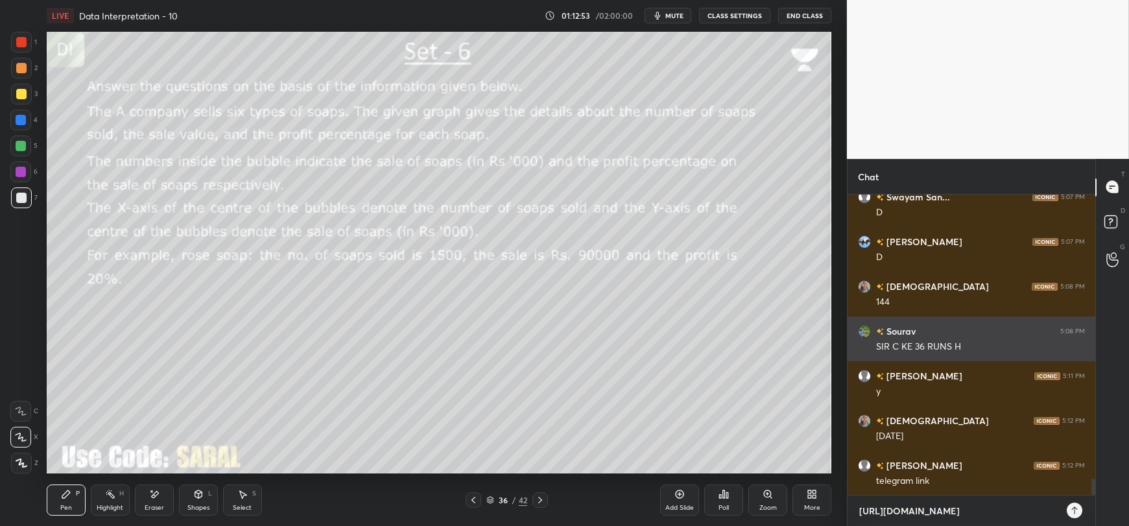
scroll to position [328, 244]
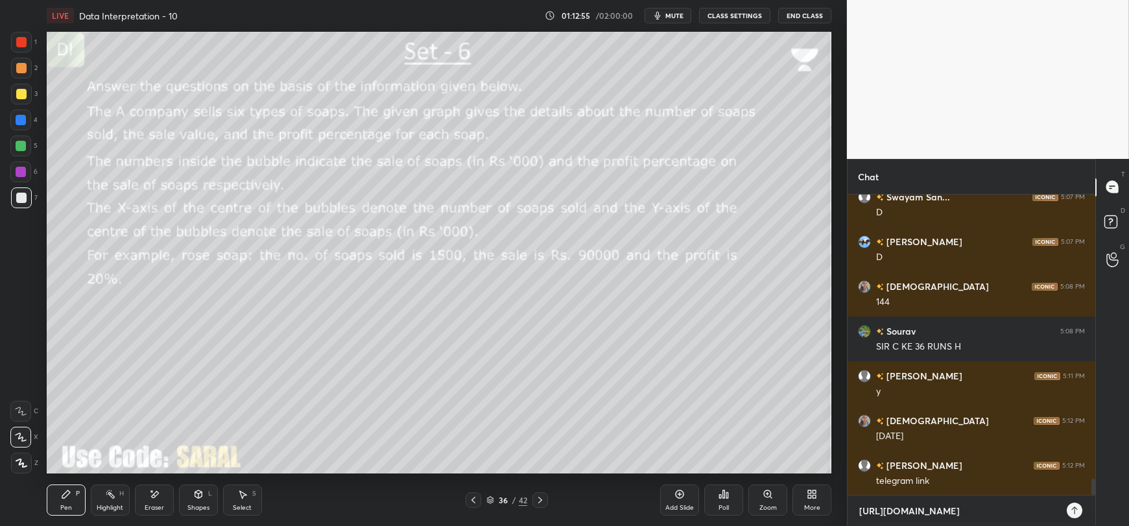
type textarea "[URL][DOMAIN_NAME]"
click at [1077, 510] on icon at bounding box center [1074, 510] width 10 height 10
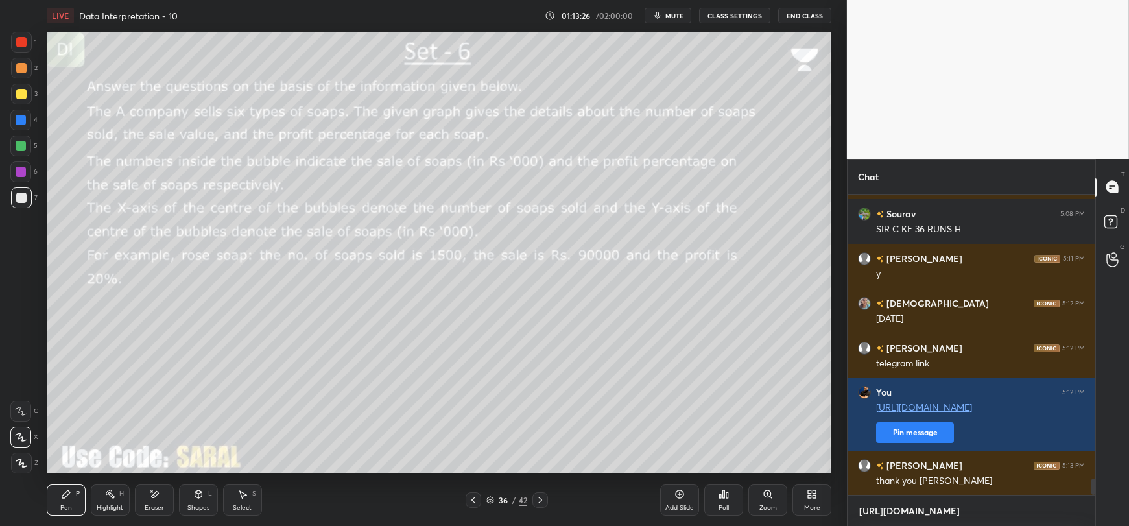
scroll to position [5398, 0]
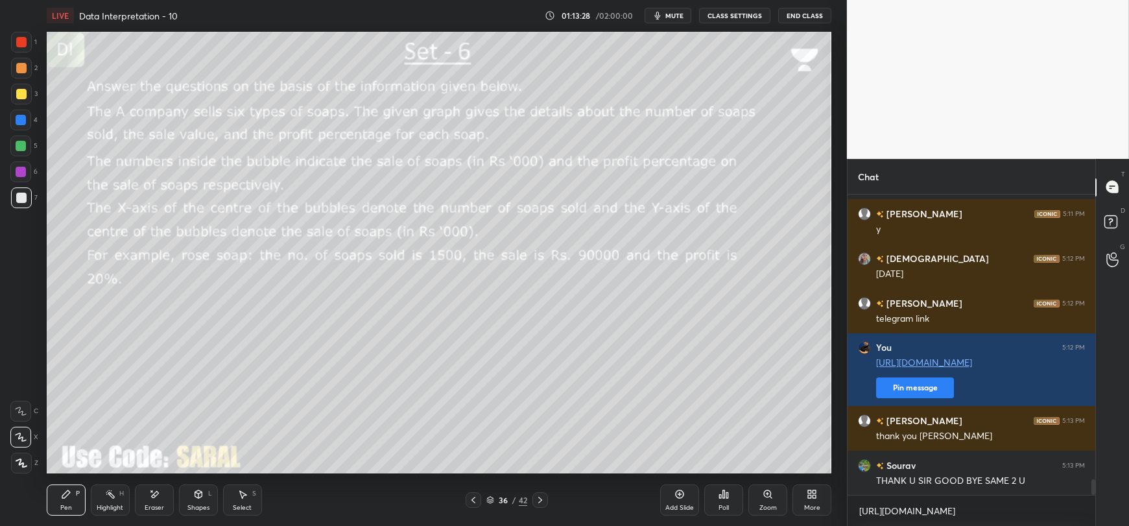
click at [800, 16] on button "End Class" at bounding box center [804, 16] width 53 height 16
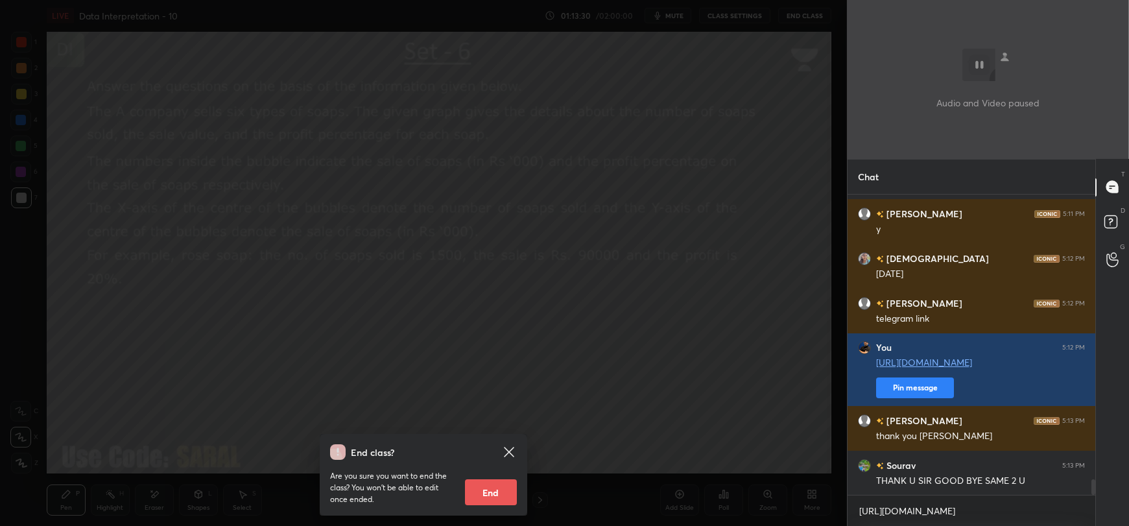
click at [487, 483] on button "End" at bounding box center [491, 492] width 52 height 26
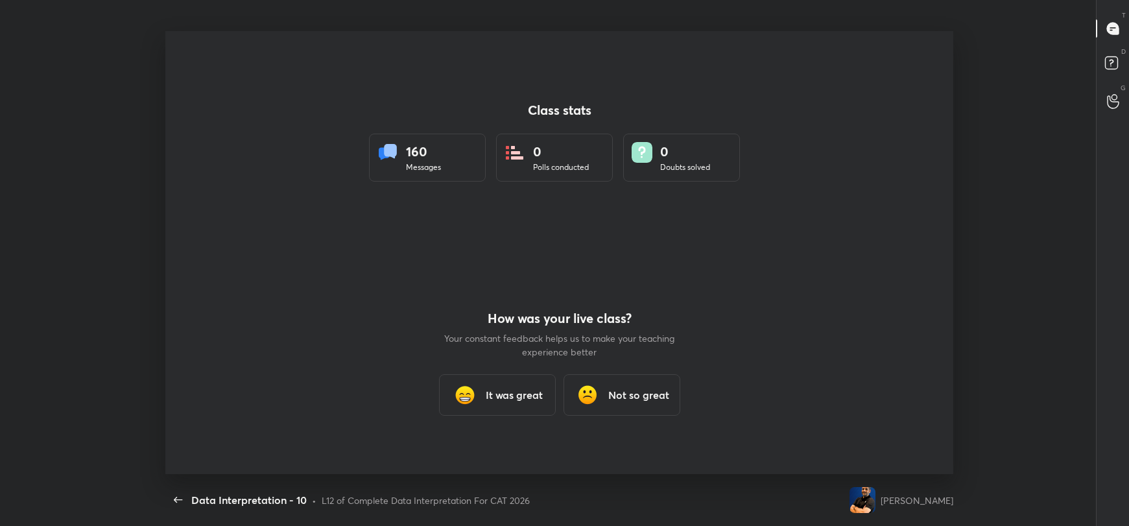
scroll to position [442, 1119]
click at [516, 398] on h3 "It was great" at bounding box center [514, 395] width 57 height 16
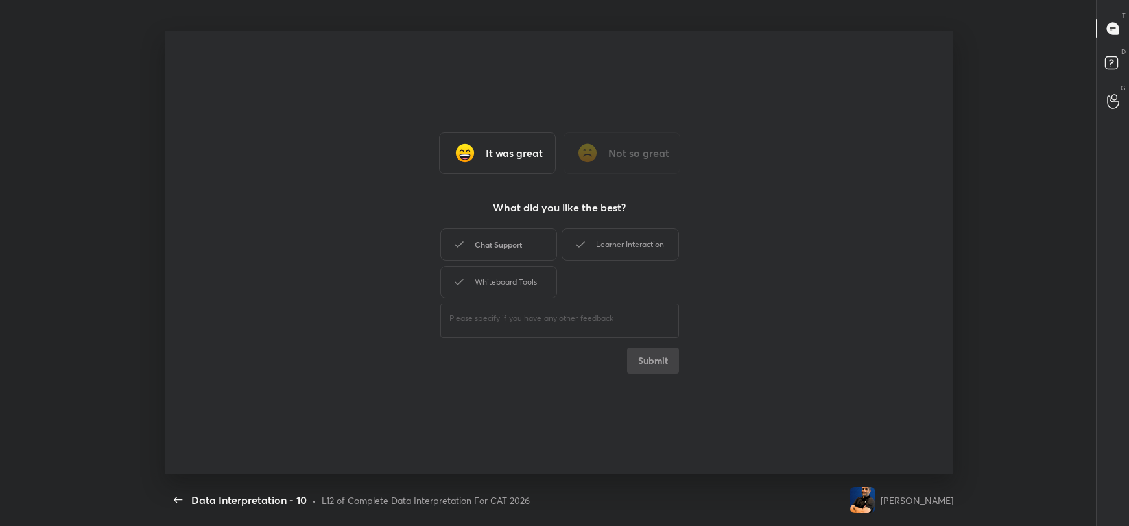
click at [497, 245] on div "Chat Support" at bounding box center [498, 244] width 117 height 32
click at [588, 244] on div "Learner Interaction" at bounding box center [620, 244] width 117 height 32
click at [528, 294] on div "Whiteboard Tools" at bounding box center [498, 282] width 117 height 32
click at [654, 355] on button "Submit" at bounding box center [653, 361] width 52 height 26
